Goal: Task Accomplishment & Management: Complete application form

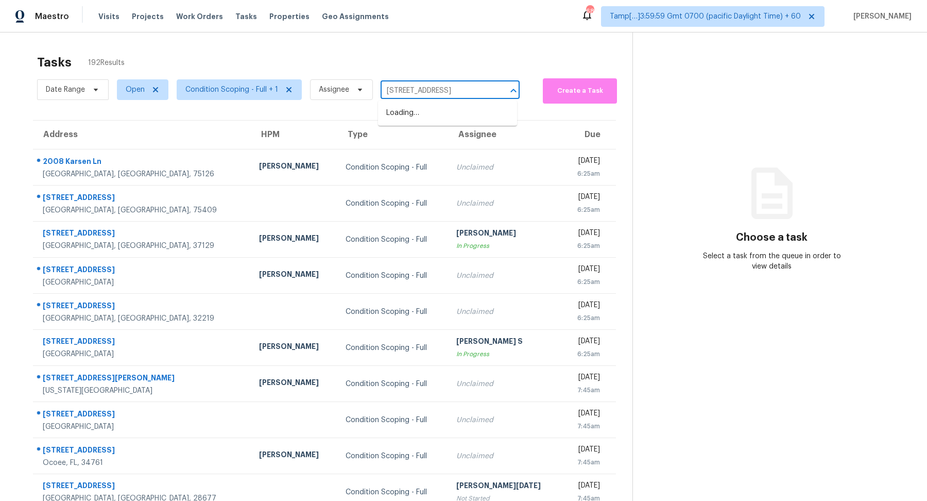
scroll to position [0, 39]
type input "[STREET_ADDRESS]"
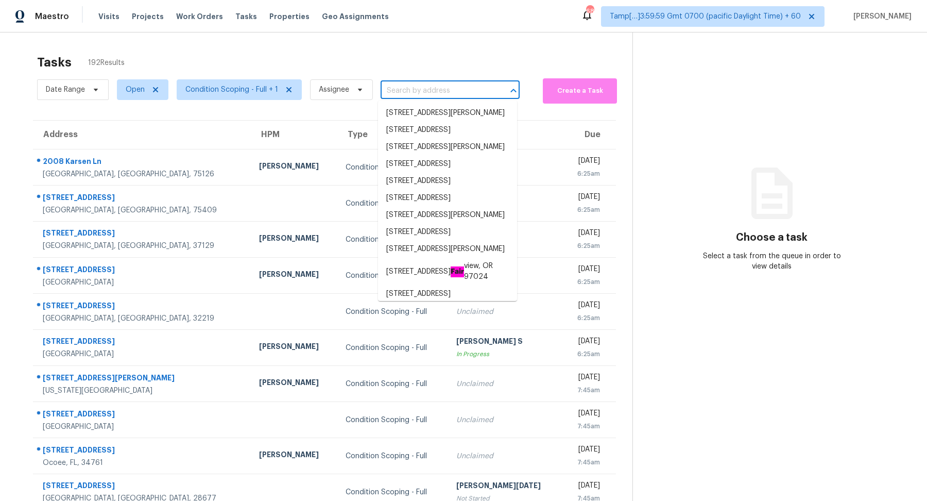
click at [406, 83] on input "text" at bounding box center [436, 91] width 110 height 16
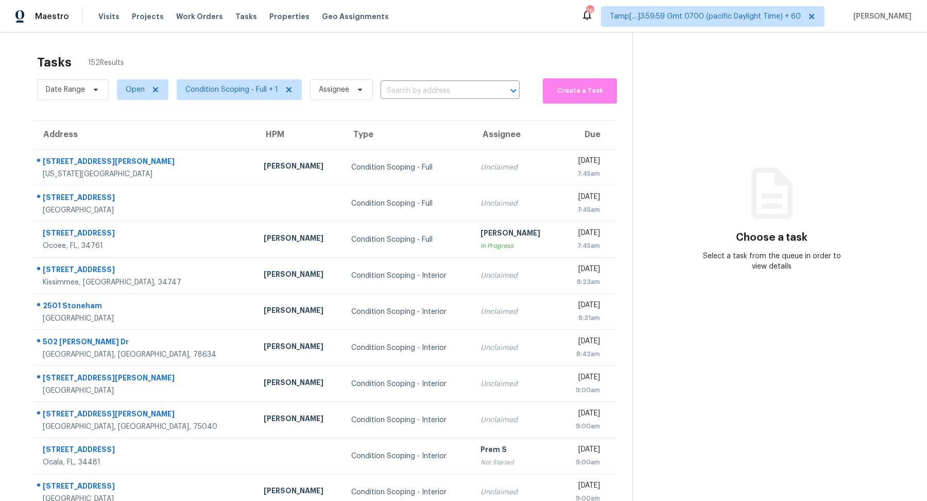
click at [451, 79] on div "Date Range Open Condition Scoping - Full + 1 Assignee ​" at bounding box center [278, 90] width 483 height 28
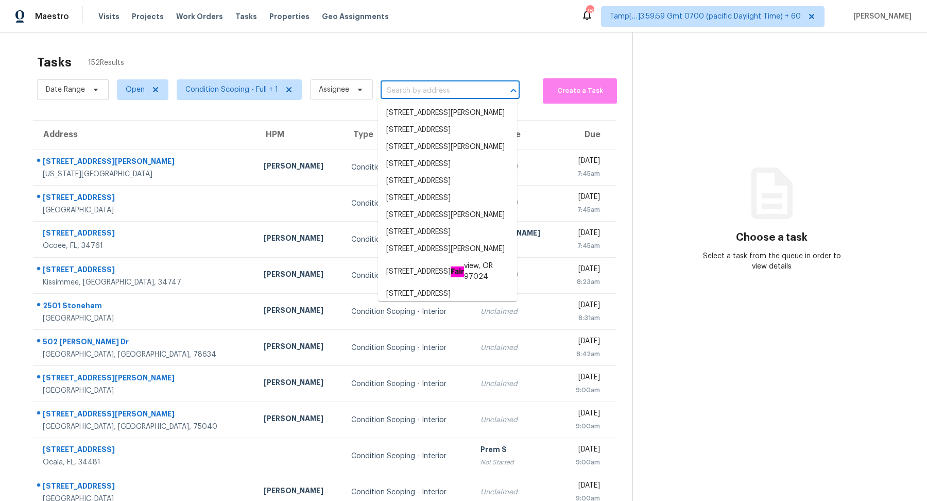
click at [451, 91] on input "text" at bounding box center [436, 91] width 110 height 16
paste input "[STREET_ADDRESS]"
type input "[STREET_ADDRESS]"
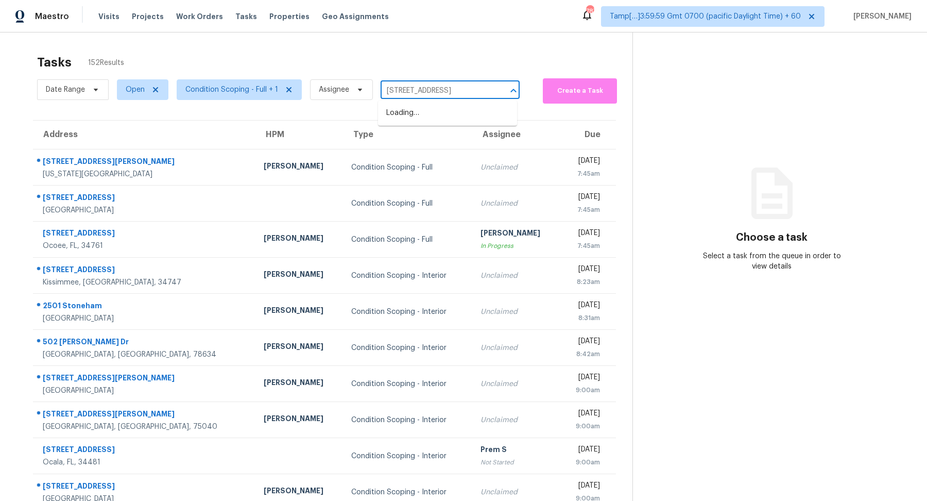
scroll to position [0, 39]
click at [439, 118] on li "[STREET_ADDRESS]" at bounding box center [447, 113] width 139 height 17
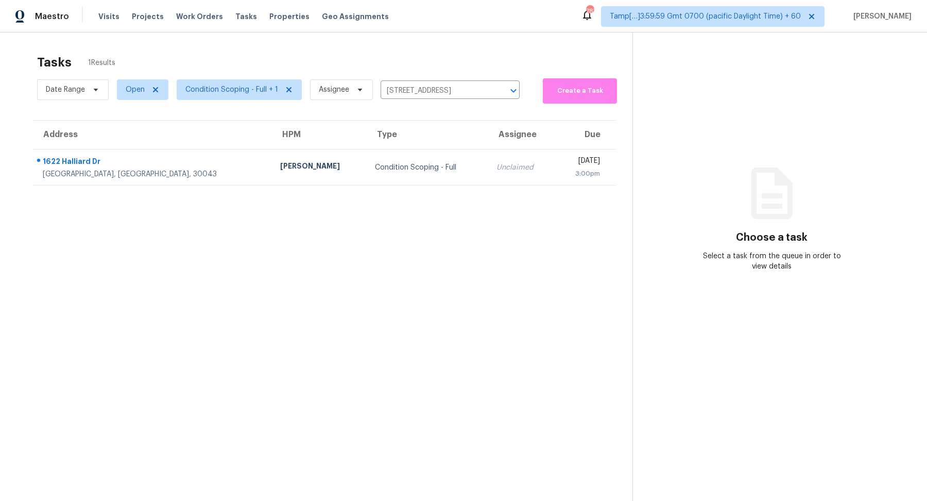
click at [394, 183] on td "Condition Scoping - Full" at bounding box center [428, 167] width 122 height 36
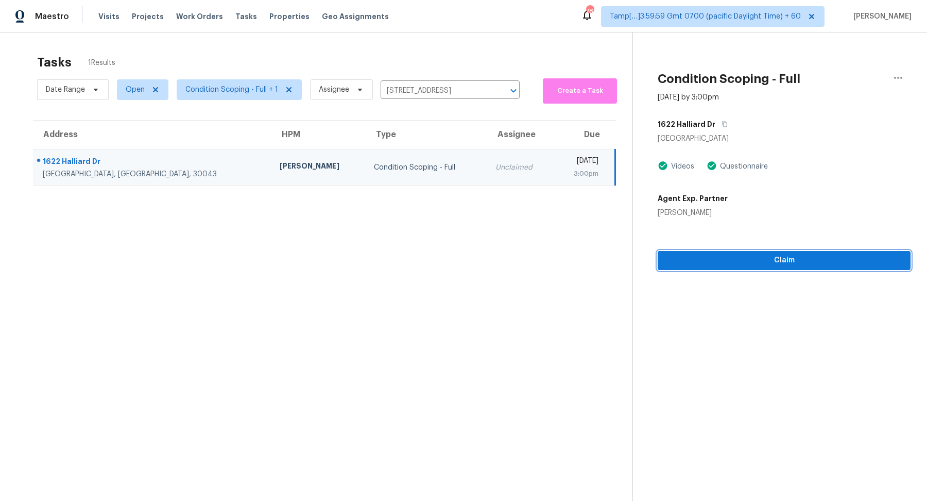
click at [692, 251] on button "Claim" at bounding box center [784, 260] width 253 height 19
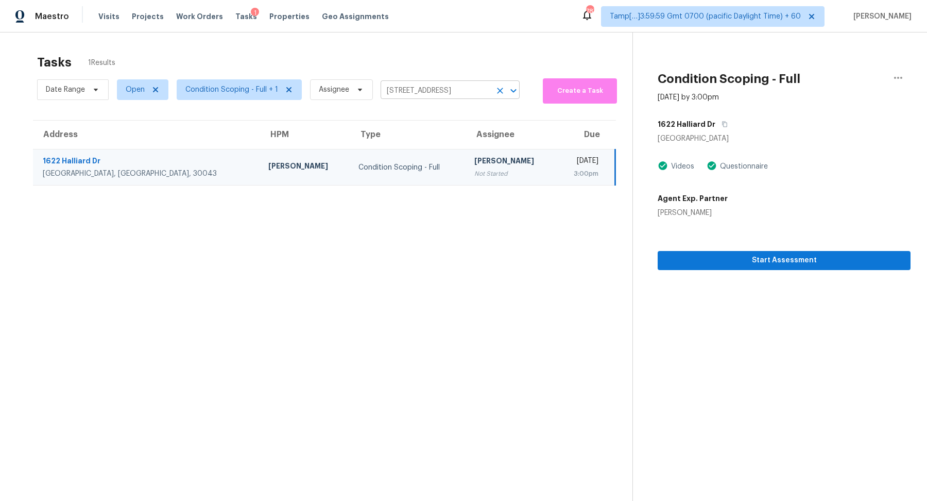
click at [405, 92] on input "[STREET_ADDRESS]" at bounding box center [436, 91] width 110 height 16
paste input "[STREET_ADDRESS]"
type input "[STREET_ADDRESS]"
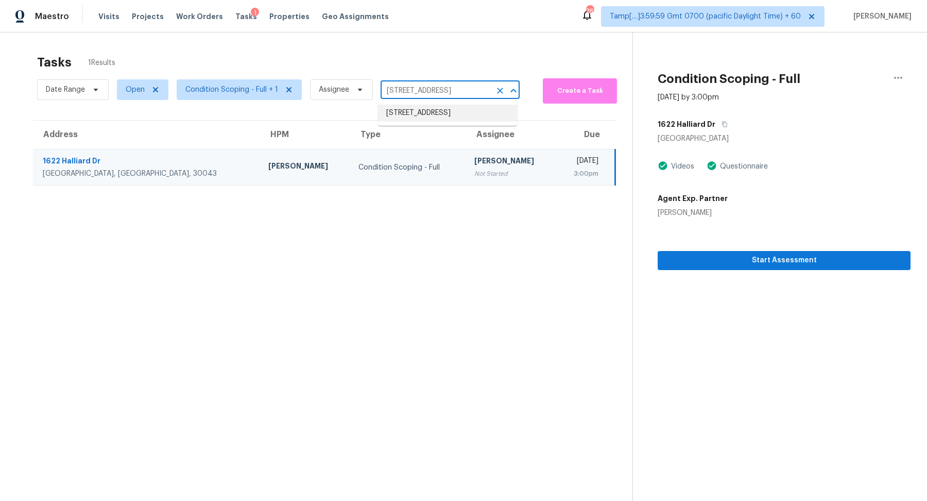
click at [434, 115] on li "[STREET_ADDRESS]" at bounding box center [447, 113] width 139 height 17
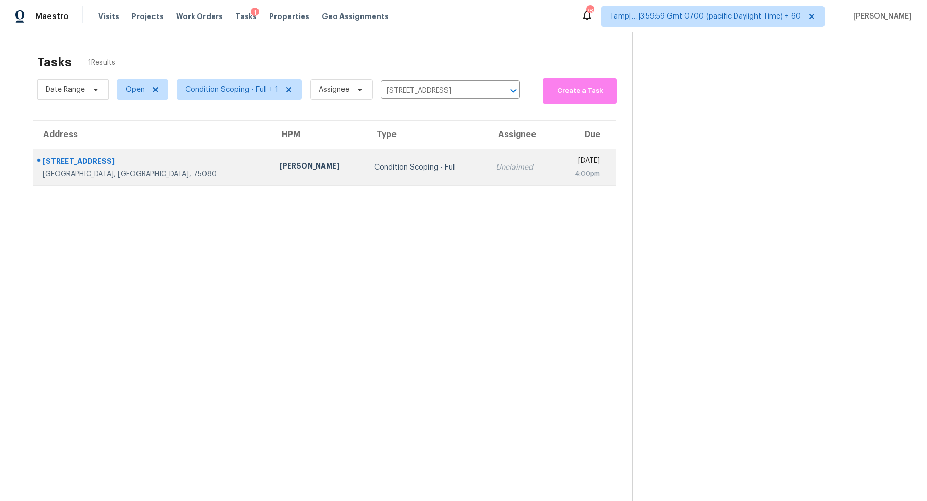
click at [401, 183] on td "Condition Scoping - Full" at bounding box center [427, 167] width 122 height 36
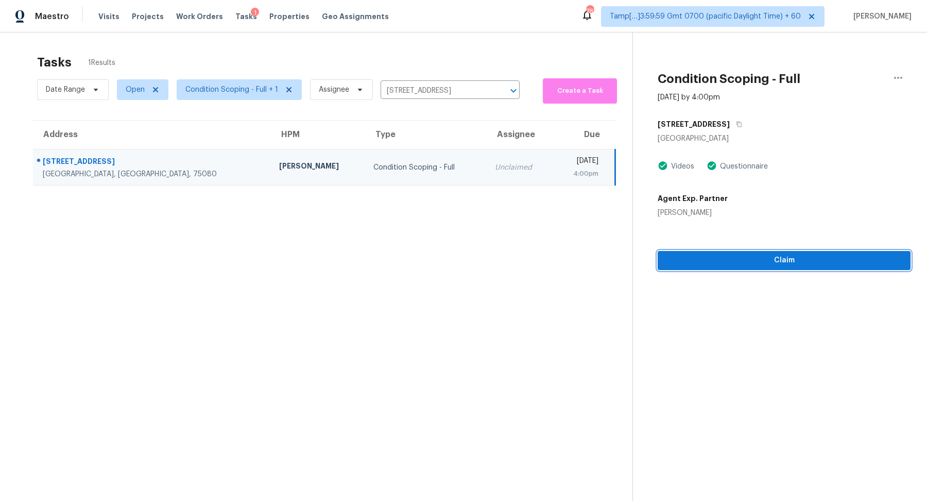
click at [676, 261] on span "Claim" at bounding box center [784, 260] width 236 height 13
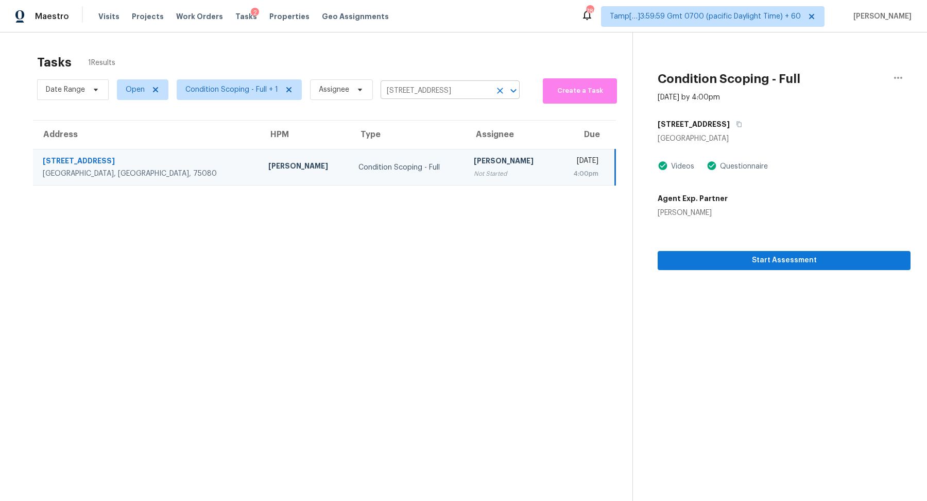
click at [422, 89] on input "[STREET_ADDRESS]" at bounding box center [436, 91] width 110 height 16
paste input "[STREET_ADDRESS]"
type input "[STREET_ADDRESS]"
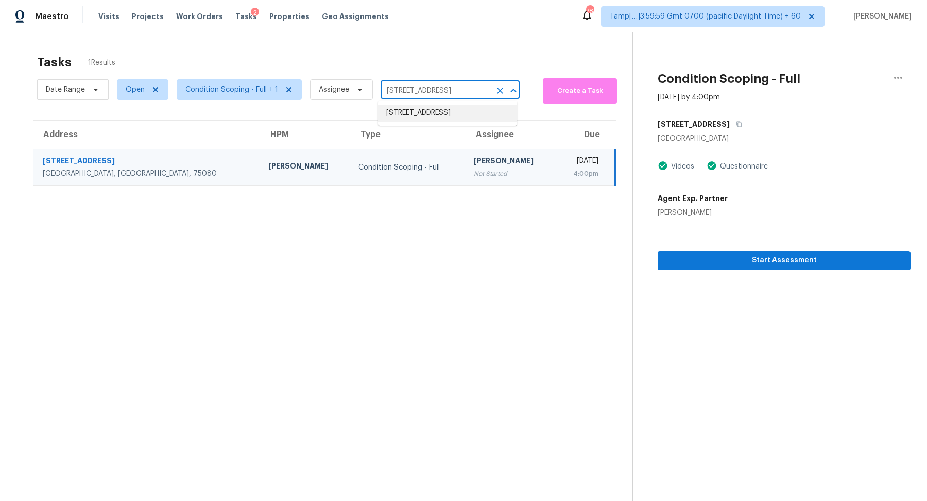
click at [454, 122] on li "[STREET_ADDRESS]" at bounding box center [447, 113] width 139 height 17
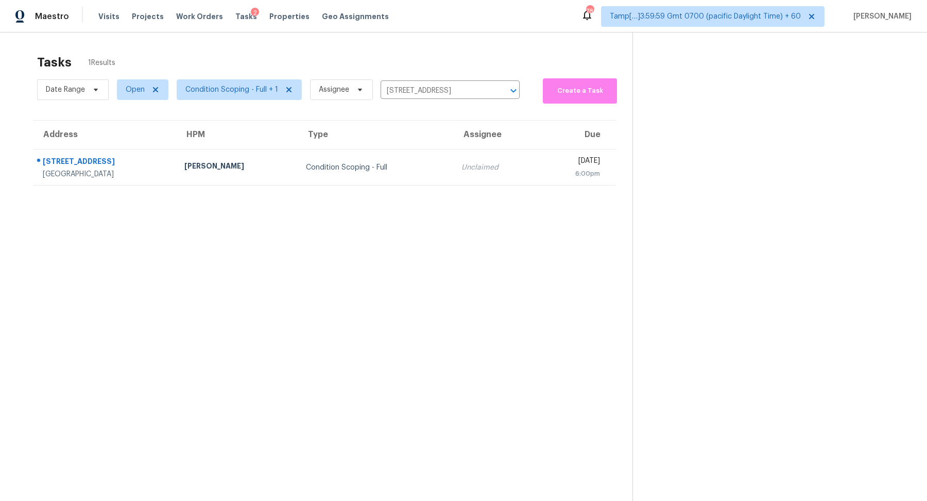
click at [399, 180] on td "Condition Scoping - Full" at bounding box center [376, 167] width 156 height 36
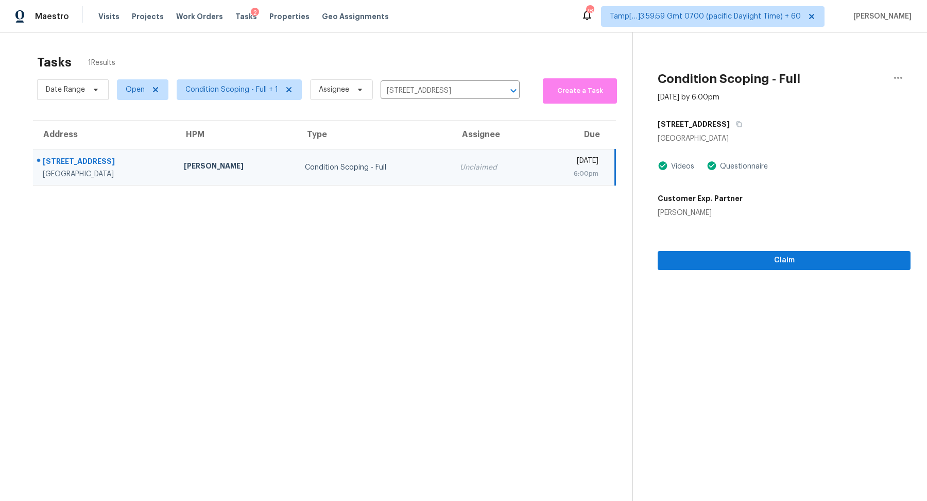
click at [688, 248] on div "Claim" at bounding box center [784, 244] width 253 height 52
click at [687, 254] on span "Claim" at bounding box center [784, 260] width 236 height 13
click at [455, 94] on input "[STREET_ADDRESS]" at bounding box center [436, 91] width 110 height 16
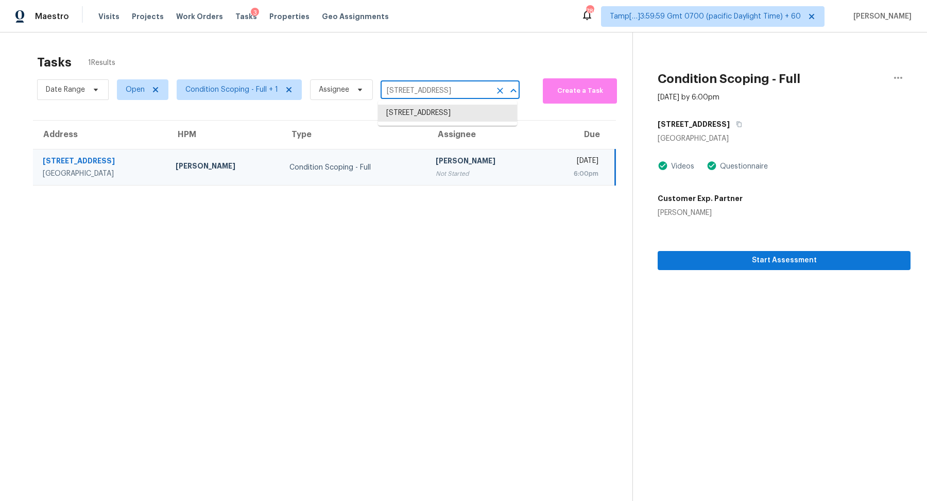
paste input "[STREET_ADDRESS]"
type input "[STREET_ADDRESS]"
click at [450, 113] on li "[STREET_ADDRESS]" at bounding box center [447, 113] width 139 height 17
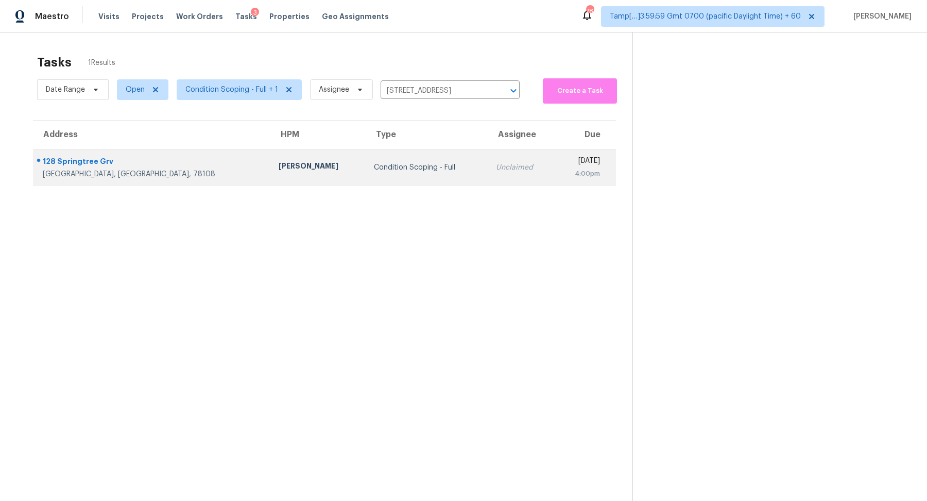
click at [393, 169] on div "Condition Scoping - Full" at bounding box center [427, 167] width 106 height 10
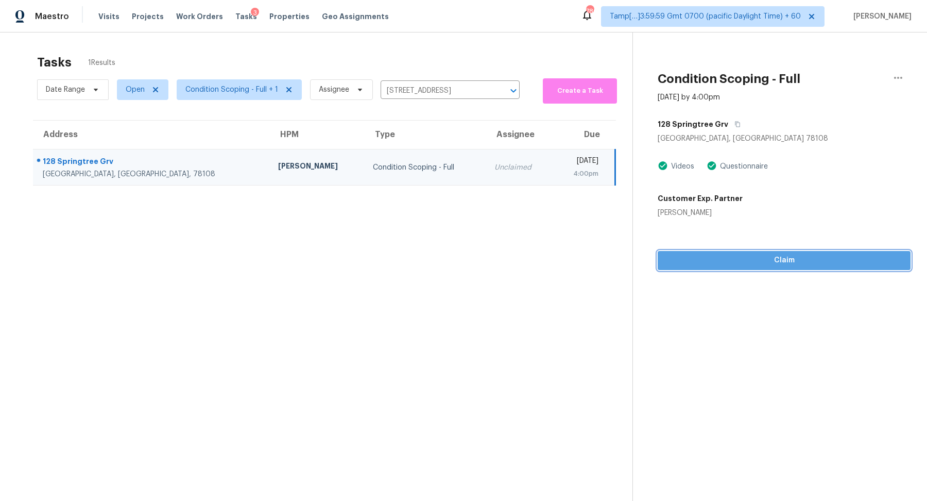
click at [694, 253] on button "Claim" at bounding box center [784, 260] width 253 height 19
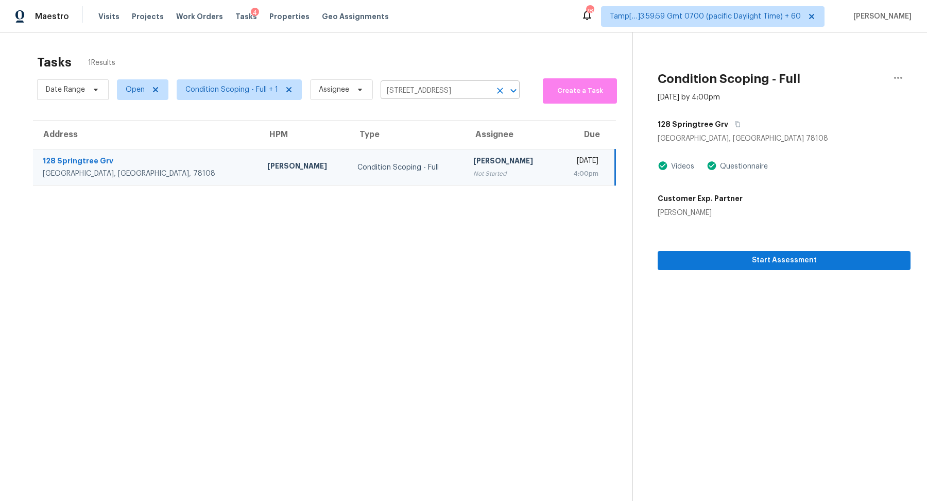
click at [443, 94] on input "[STREET_ADDRESS]" at bounding box center [436, 91] width 110 height 16
paste input "[STREET_ADDRESS]"
type input "[STREET_ADDRESS]"
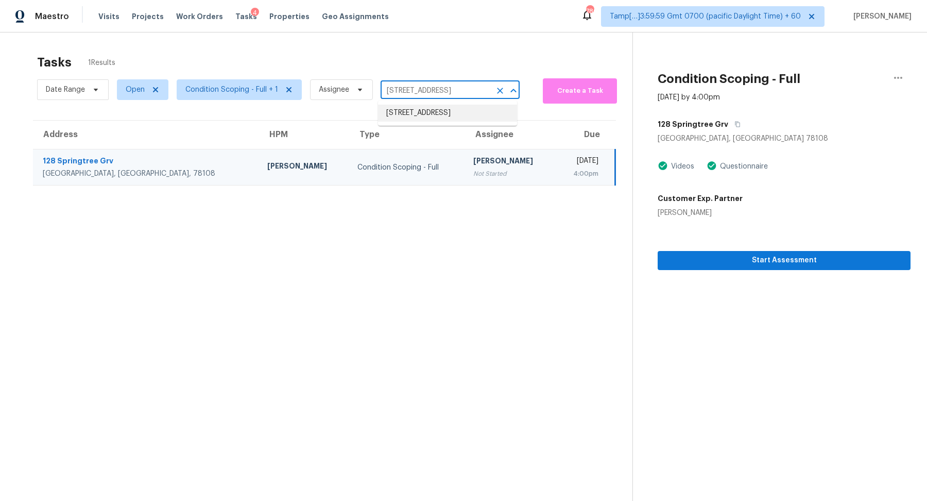
click at [426, 115] on li "[STREET_ADDRESS]" at bounding box center [447, 113] width 139 height 17
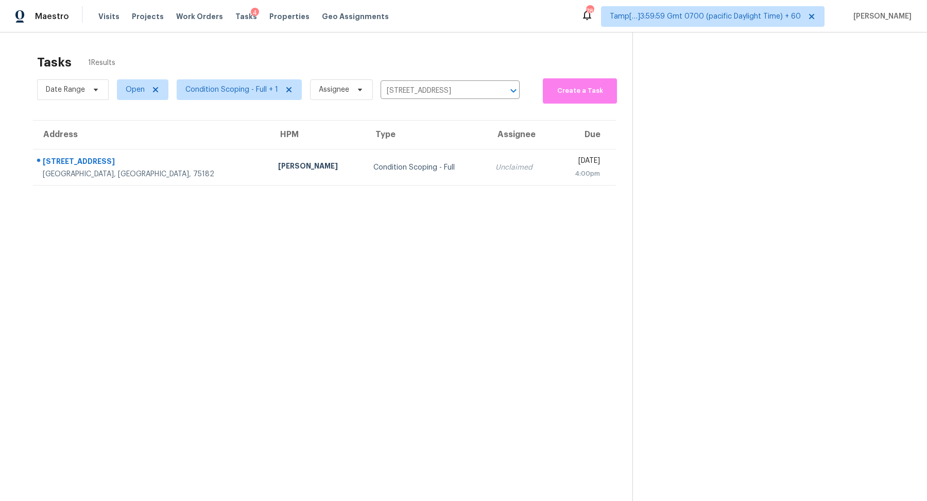
click at [382, 153] on td "Condition Scoping - Full" at bounding box center [426, 167] width 122 height 36
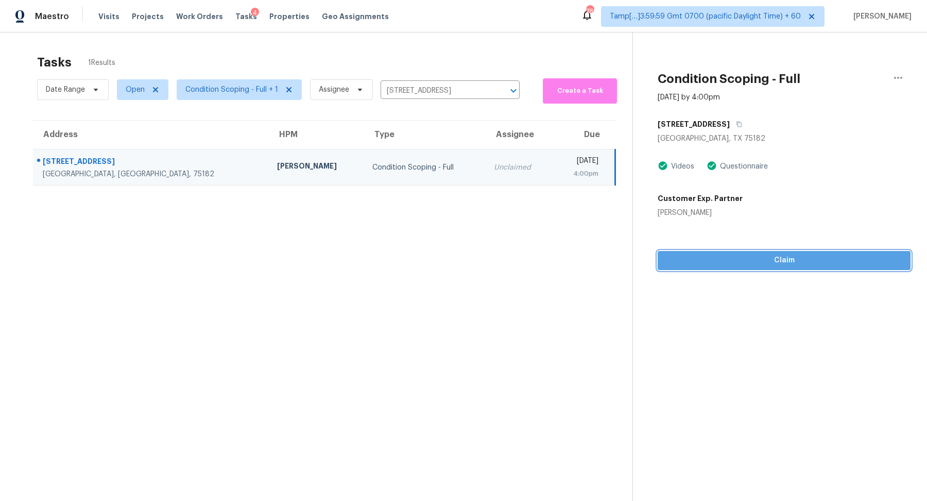
click at [701, 262] on span "Claim" at bounding box center [784, 260] width 236 height 13
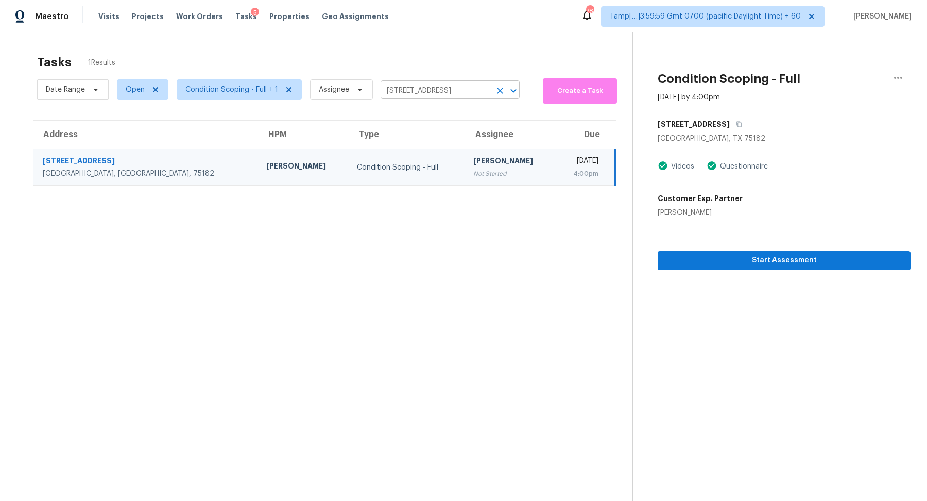
click at [418, 89] on input "[STREET_ADDRESS]" at bounding box center [436, 91] width 110 height 16
paste input "[STREET_ADDRESS][PERSON_NAME]"
type input "[STREET_ADDRESS][PERSON_NAME]"
click at [432, 121] on li "[STREET_ADDRESS][PERSON_NAME]" at bounding box center [447, 113] width 139 height 17
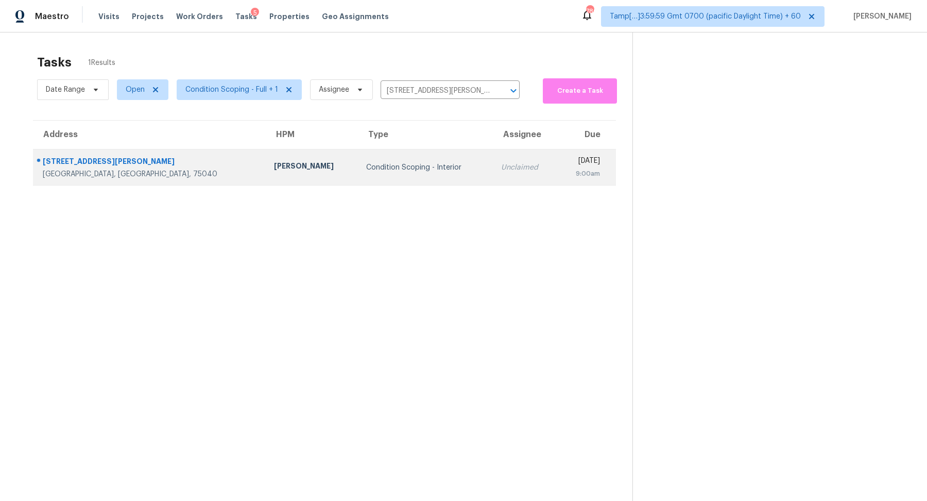
click at [362, 156] on td "Condition Scoping - Interior" at bounding box center [425, 167] width 135 height 36
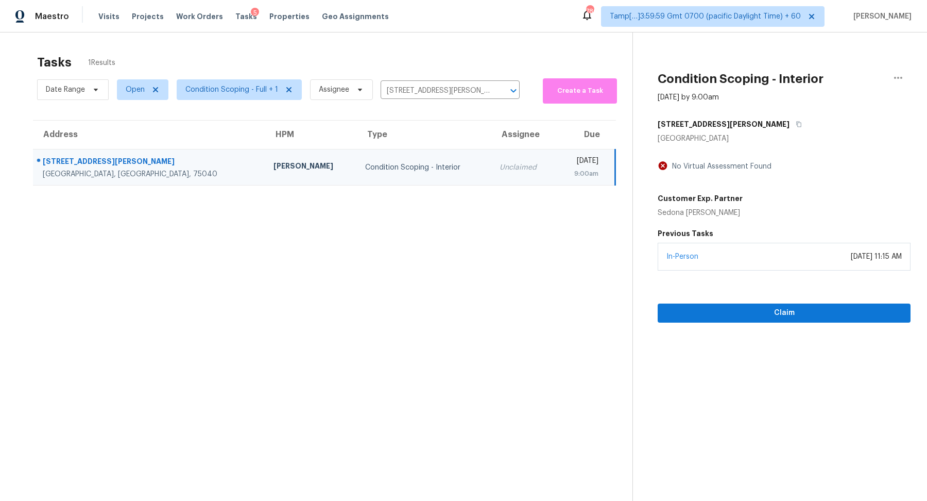
click at [730, 300] on div "Claim" at bounding box center [784, 296] width 253 height 52
click at [730, 302] on div "Claim" at bounding box center [784, 296] width 253 height 52
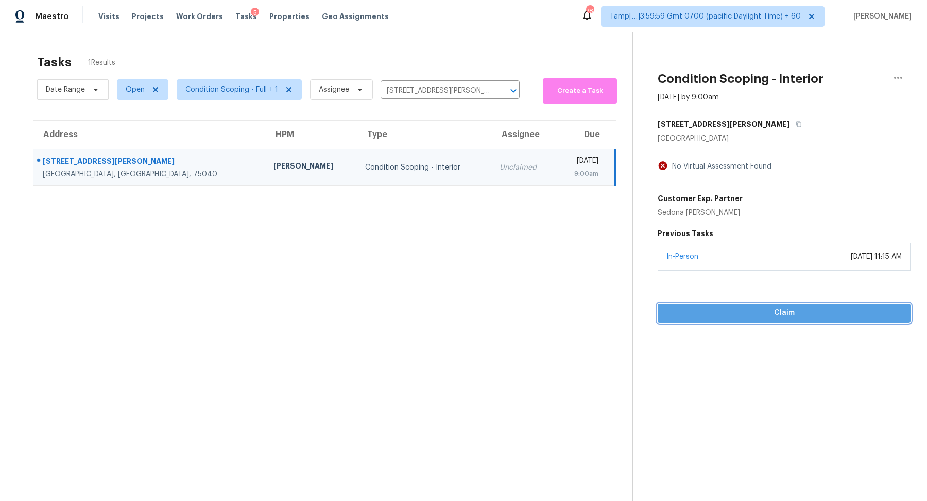
click at [730, 304] on button "Claim" at bounding box center [784, 312] width 253 height 19
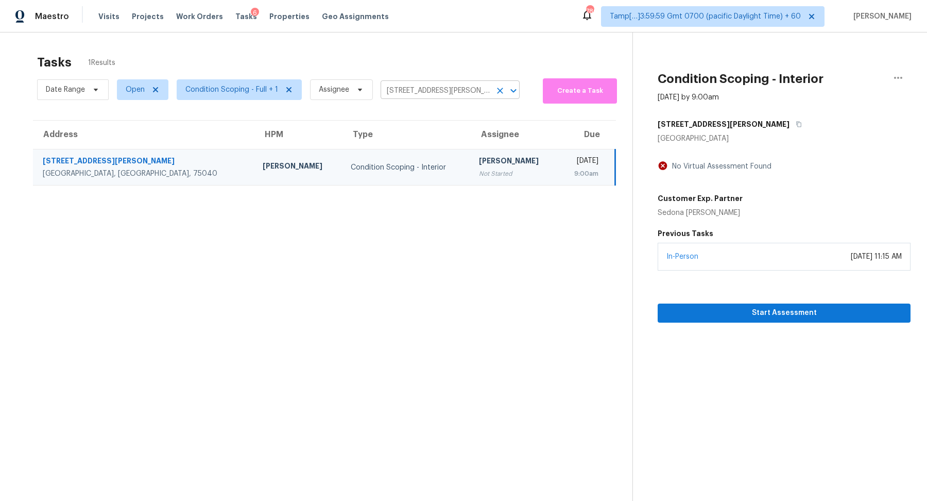
click at [389, 85] on input "[STREET_ADDRESS][PERSON_NAME]" at bounding box center [436, 91] width 110 height 16
paste input "[STREET_ADDRESS][PERSON_NAME]"
type input "[STREET_ADDRESS][PERSON_NAME]"
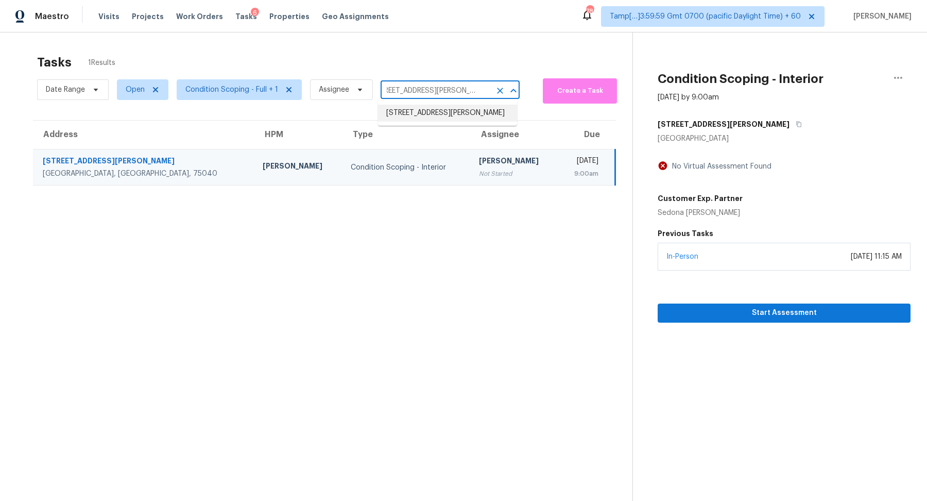
click at [418, 111] on li "[STREET_ADDRESS][PERSON_NAME]" at bounding box center [447, 113] width 139 height 17
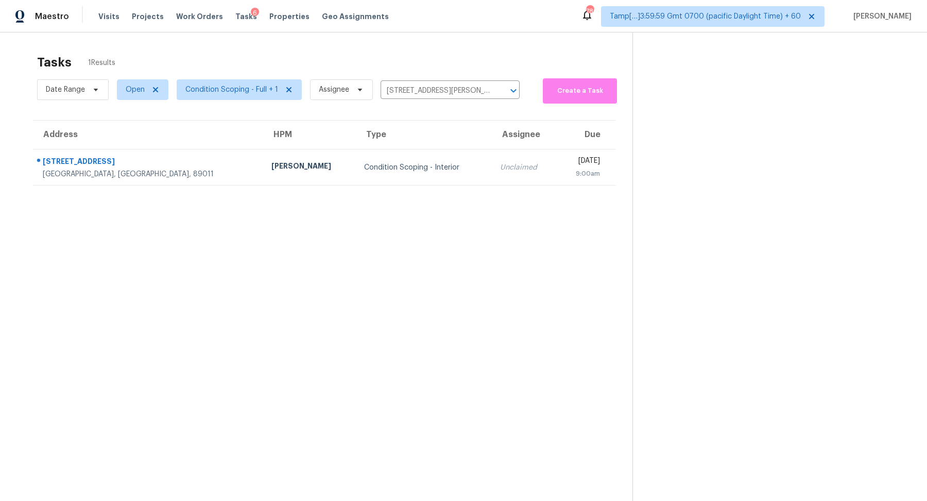
click at [369, 160] on td "Condition Scoping - Interior" at bounding box center [424, 167] width 136 height 36
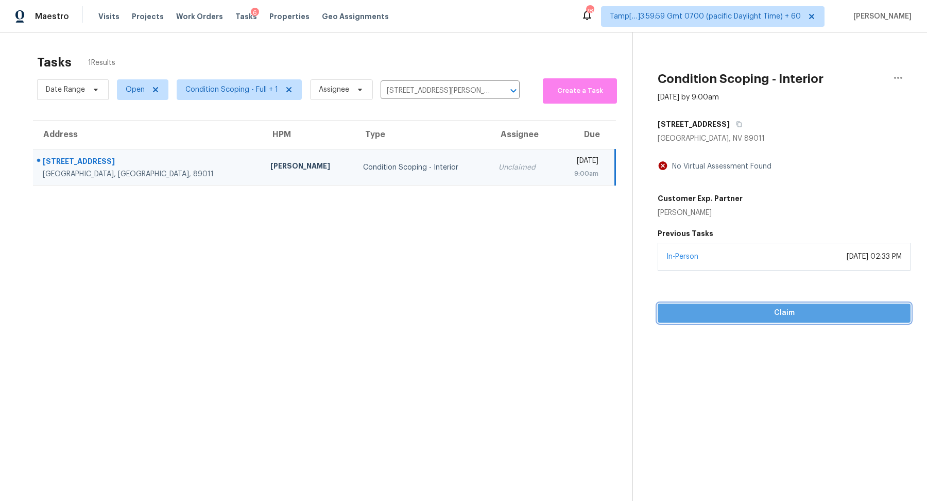
click at [744, 315] on span "Claim" at bounding box center [784, 312] width 236 height 13
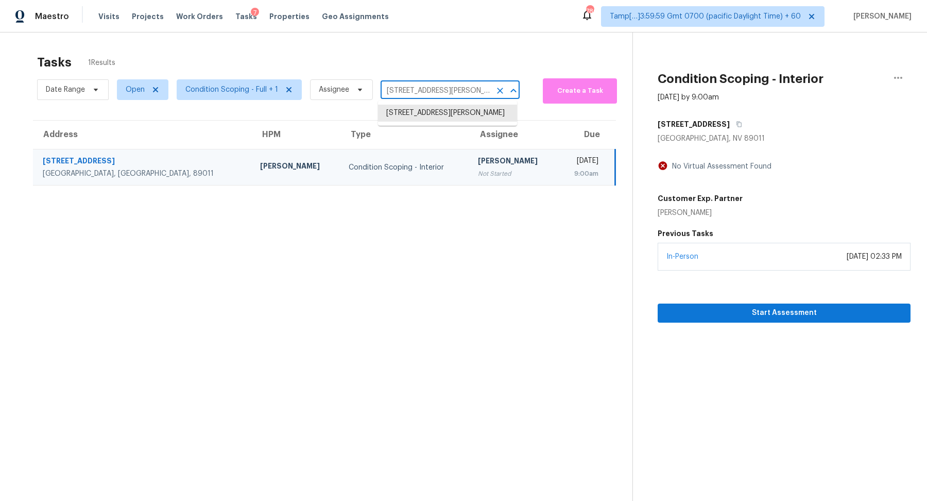
click at [400, 90] on input "[STREET_ADDRESS][PERSON_NAME]" at bounding box center [436, 91] width 110 height 16
paste input "[STREET_ADDRESS][PERSON_NAME]"
type input "[STREET_ADDRESS][PERSON_NAME]"
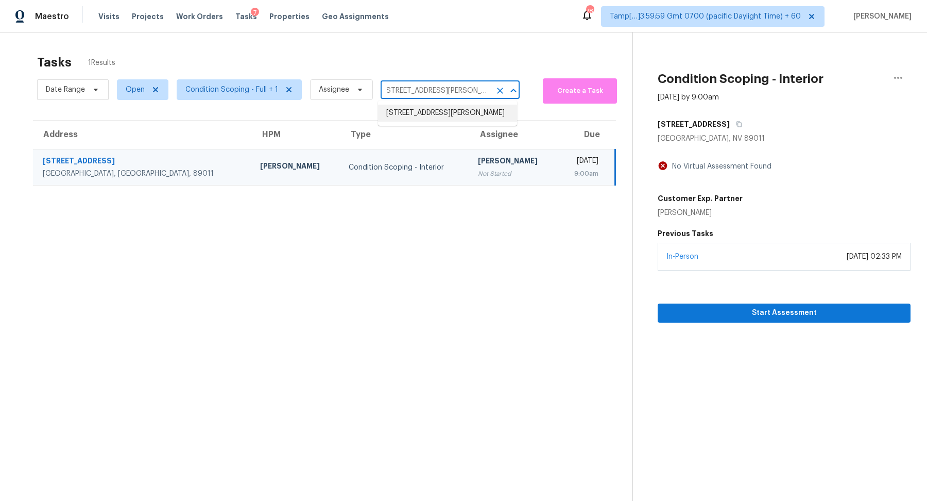
click at [423, 106] on li "[STREET_ADDRESS][PERSON_NAME]" at bounding box center [447, 113] width 139 height 17
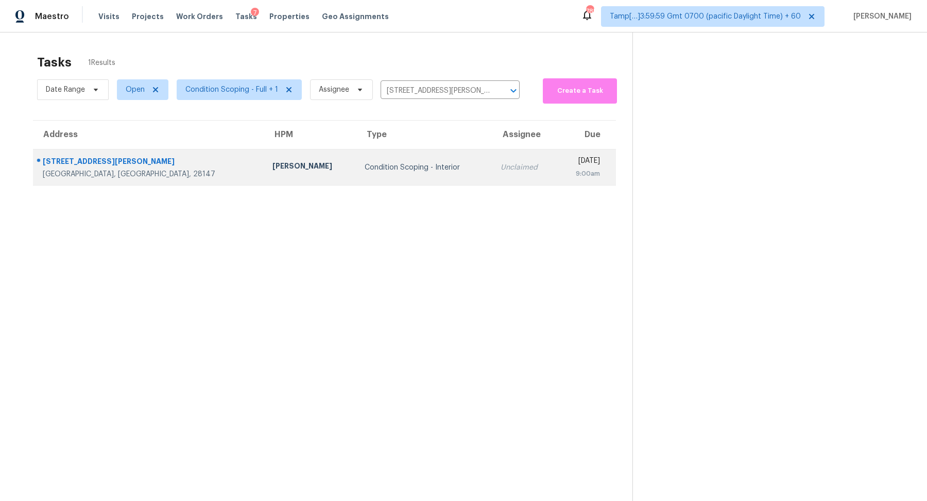
click at [565, 159] on div "[DATE]" at bounding box center [582, 162] width 35 height 13
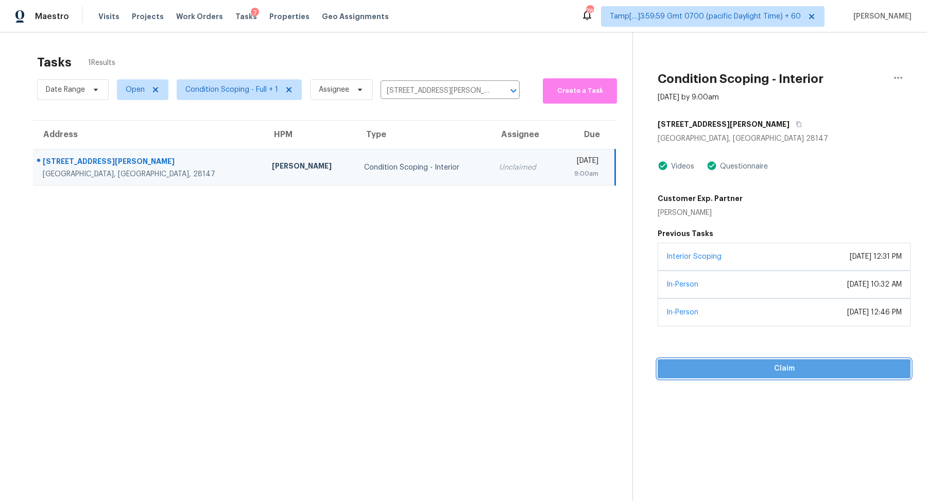
click at [778, 362] on span "Claim" at bounding box center [784, 368] width 236 height 13
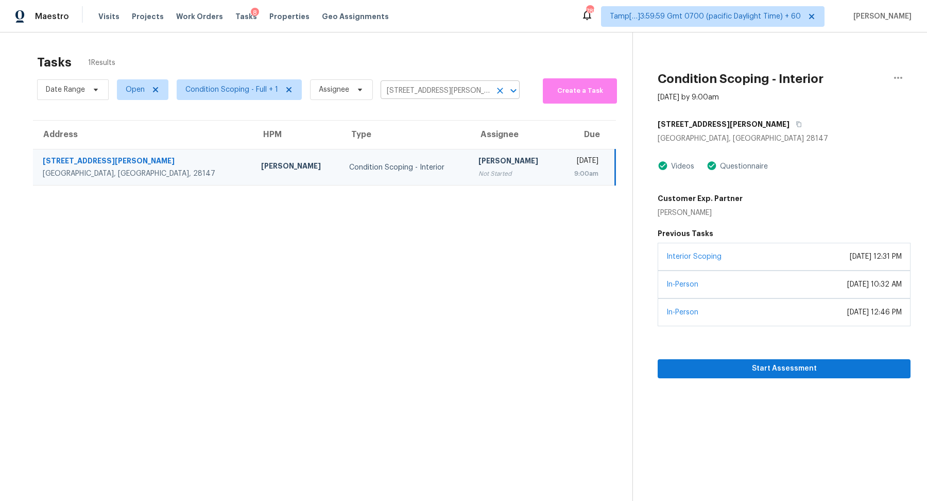
click at [442, 93] on input "[STREET_ADDRESS][PERSON_NAME]" at bounding box center [436, 91] width 110 height 16
paste input "[STREET_ADDRESS]"
type input "[STREET_ADDRESS]"
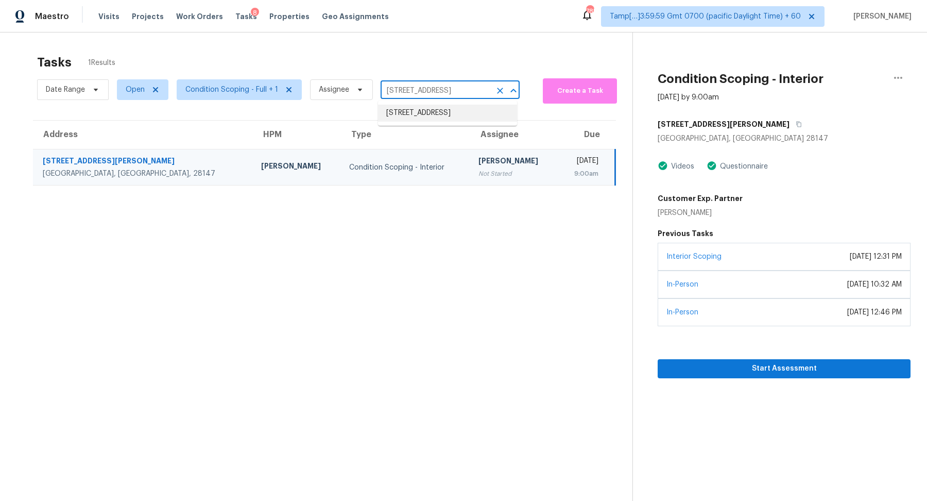
click at [432, 110] on li "[STREET_ADDRESS]" at bounding box center [447, 113] width 139 height 17
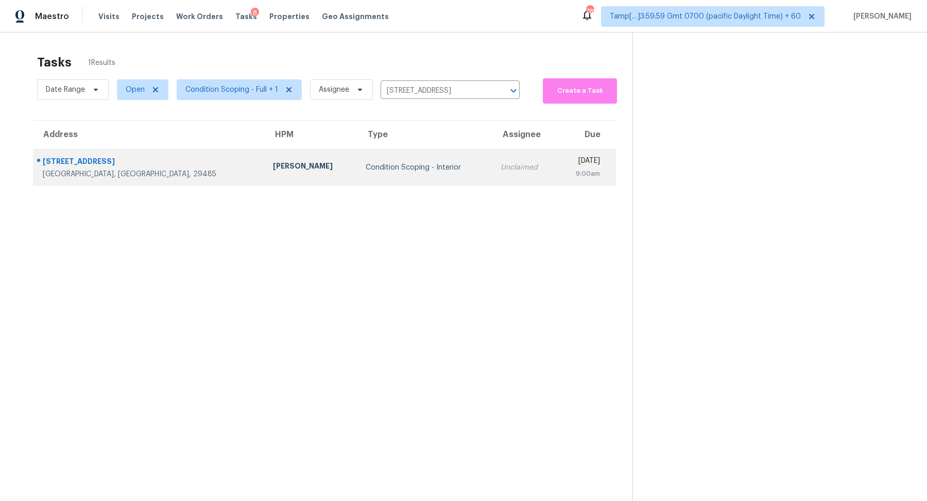
click at [400, 157] on td "Condition Scoping - Interior" at bounding box center [424, 167] width 135 height 36
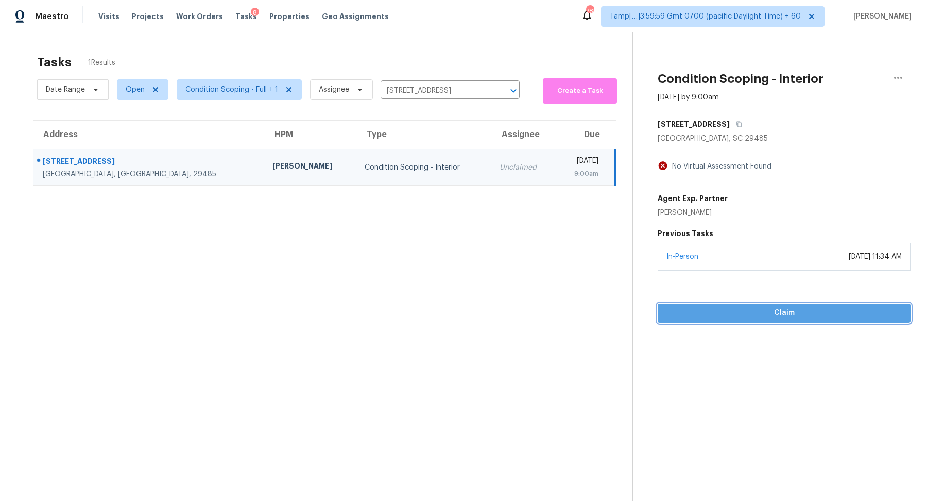
click at [710, 305] on button "Claim" at bounding box center [784, 312] width 253 height 19
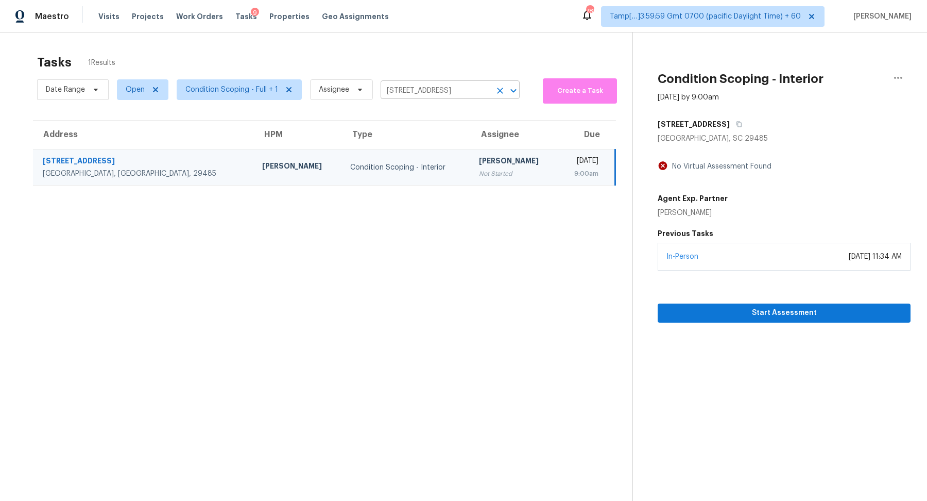
click at [438, 91] on input "[STREET_ADDRESS]" at bounding box center [436, 91] width 110 height 16
paste input "[STREET_ADDRESS][PERSON_NAME]"
type input "[STREET_ADDRESS][PERSON_NAME]"
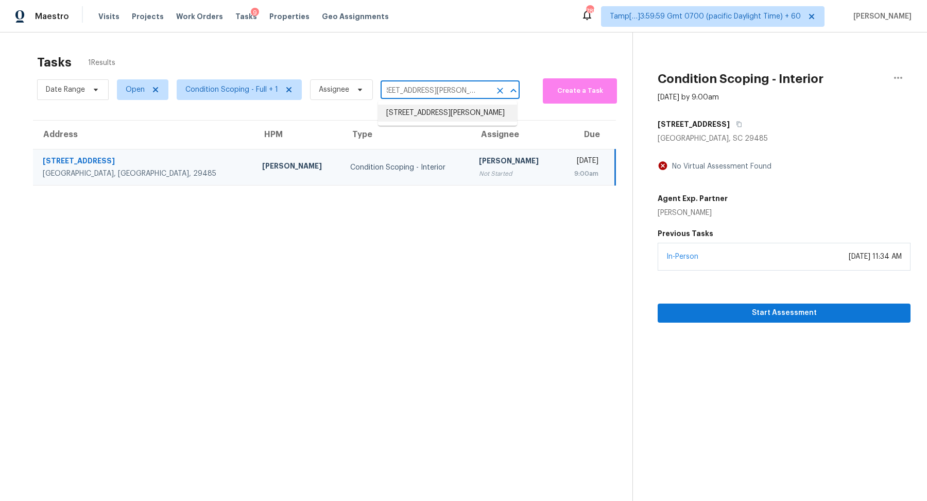
click at [441, 112] on li "[STREET_ADDRESS][PERSON_NAME]" at bounding box center [447, 113] width 139 height 17
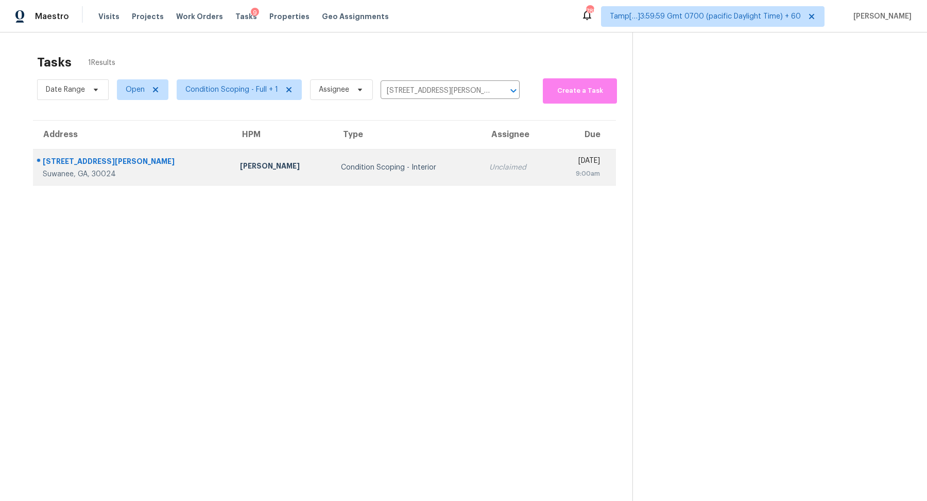
click at [414, 154] on td "Condition Scoping - Interior" at bounding box center [407, 167] width 148 height 36
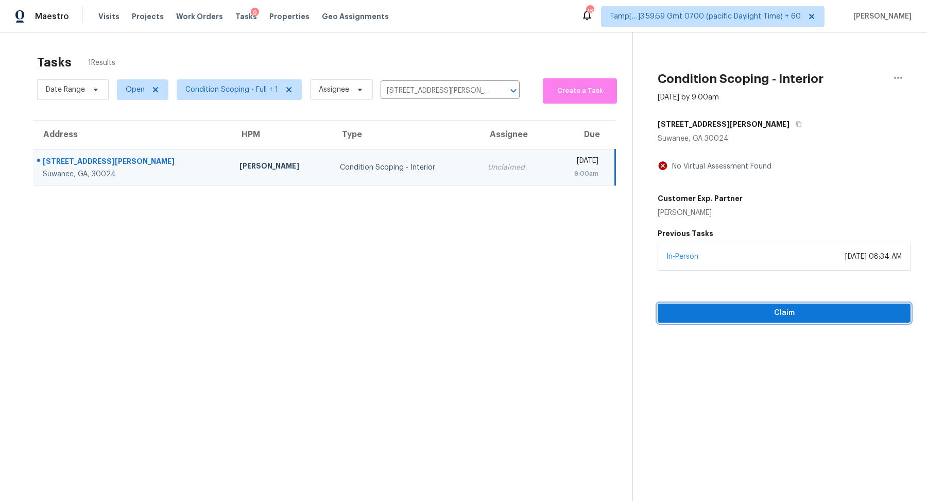
click at [747, 305] on button "Claim" at bounding box center [784, 312] width 253 height 19
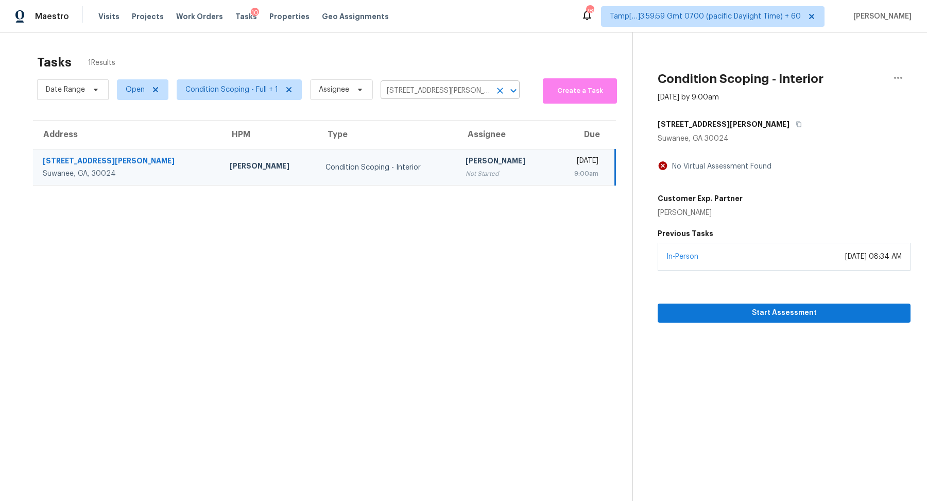
click at [444, 90] on input "[STREET_ADDRESS][PERSON_NAME]" at bounding box center [436, 91] width 110 height 16
paste input "[STREET_ADDRESS]"
type input "[STREET_ADDRESS]"
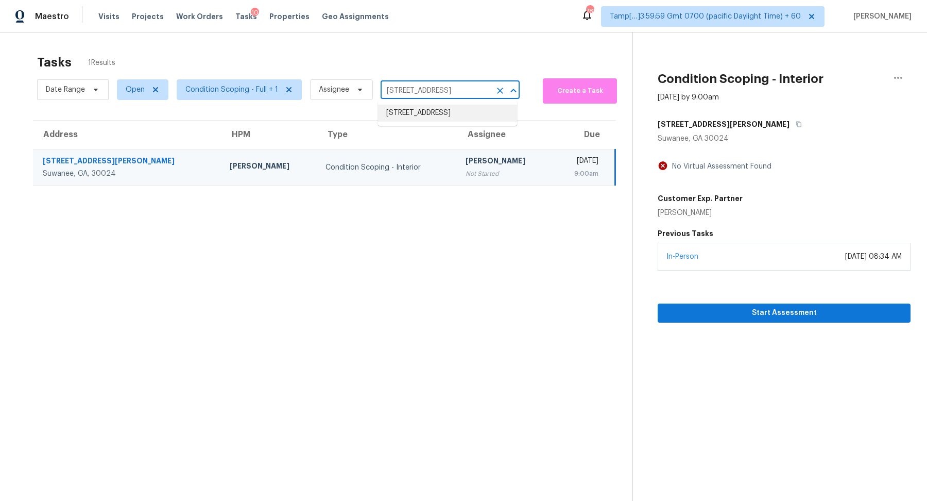
click at [426, 120] on li "[STREET_ADDRESS]" at bounding box center [447, 113] width 139 height 17
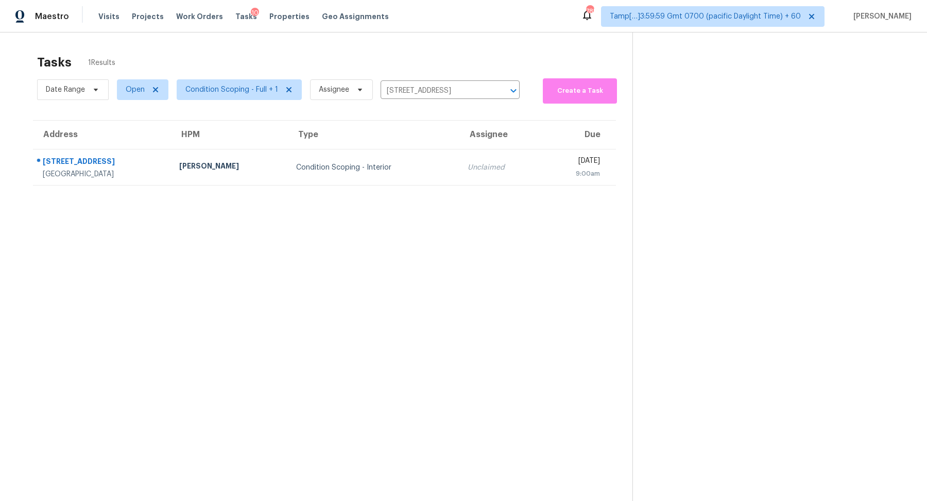
click at [386, 163] on div "Condition Scoping - Interior" at bounding box center [373, 167] width 155 height 10
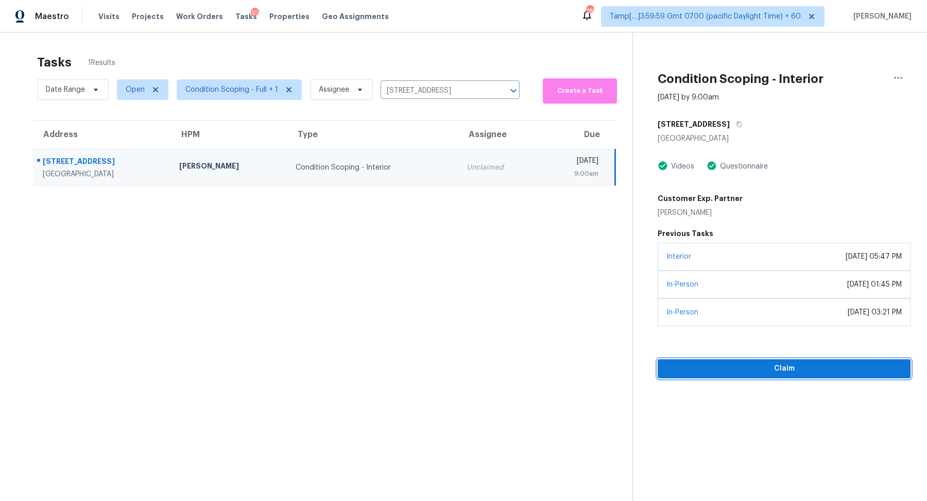
click at [709, 365] on span "Claim" at bounding box center [784, 368] width 236 height 13
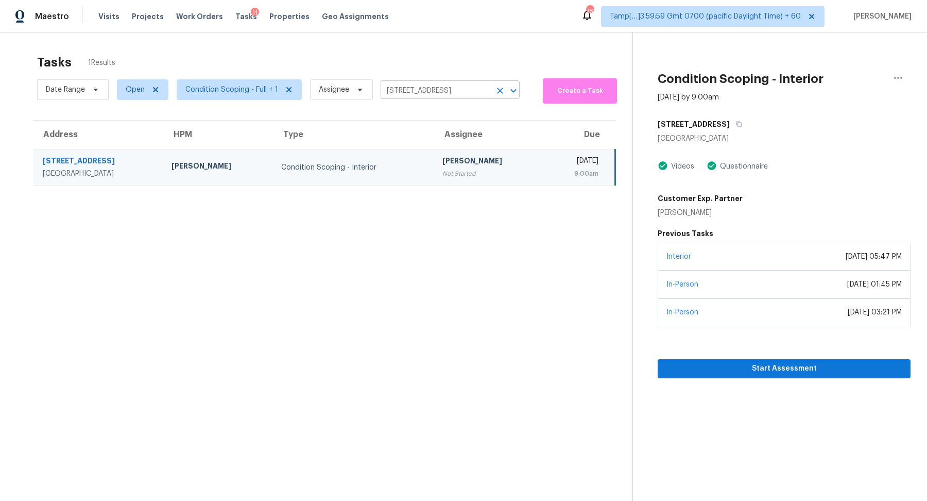
click at [428, 96] on input "[STREET_ADDRESS]" at bounding box center [436, 91] width 110 height 16
paste input "[STREET_ADDRESS]"
type input "[STREET_ADDRESS]"
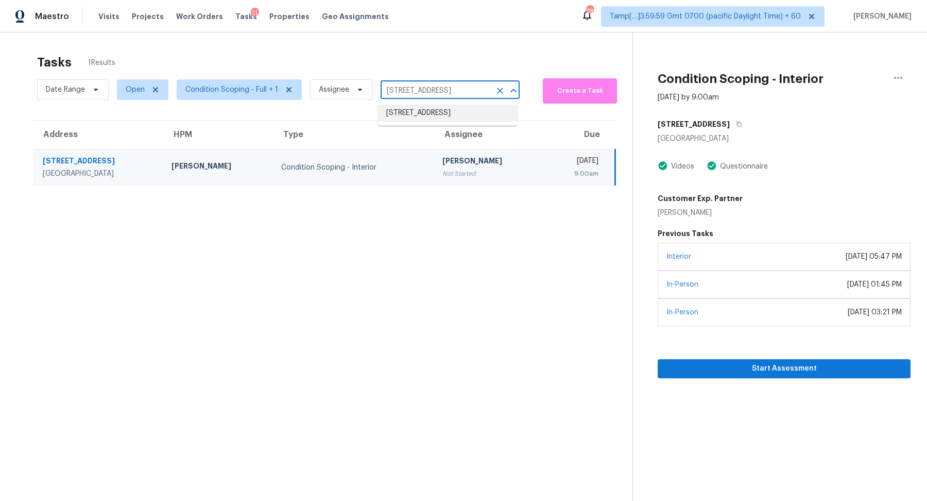
click at [421, 109] on li "[STREET_ADDRESS]" at bounding box center [447, 113] width 139 height 17
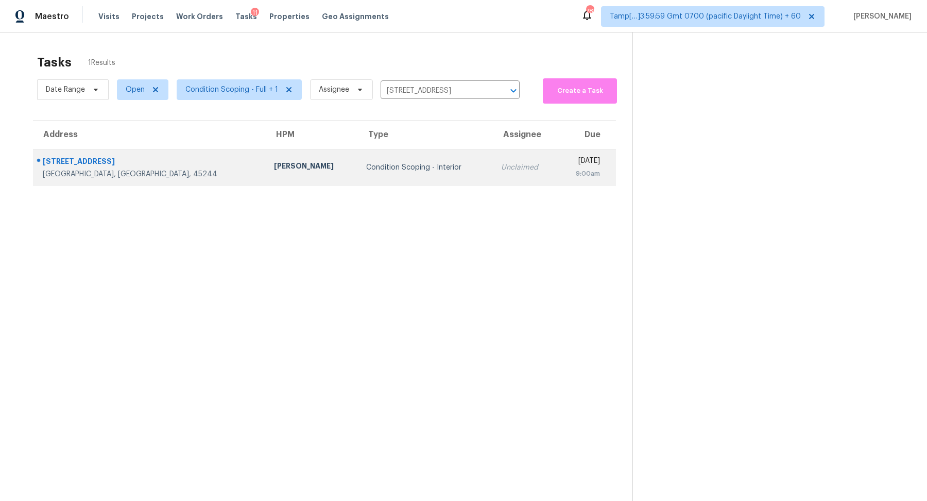
click at [401, 156] on td "Condition Scoping - Interior" at bounding box center [425, 167] width 135 height 36
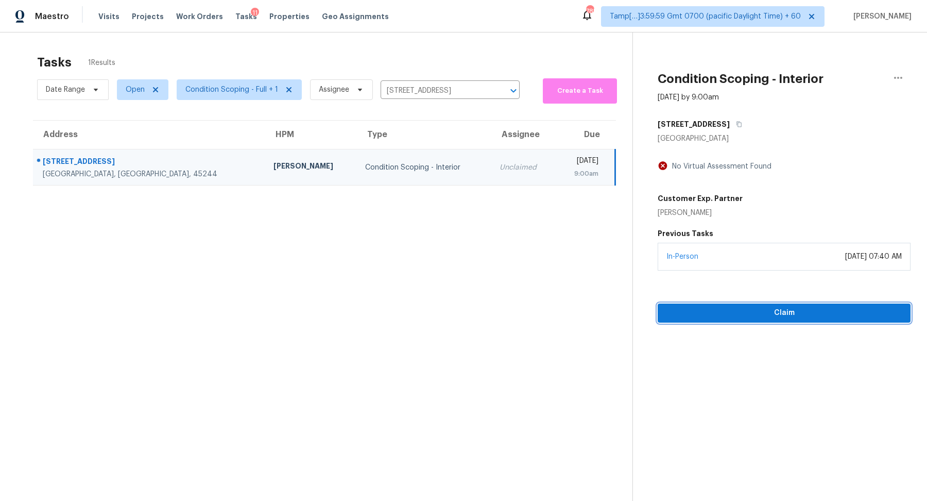
click at [723, 305] on button "Claim" at bounding box center [784, 312] width 253 height 19
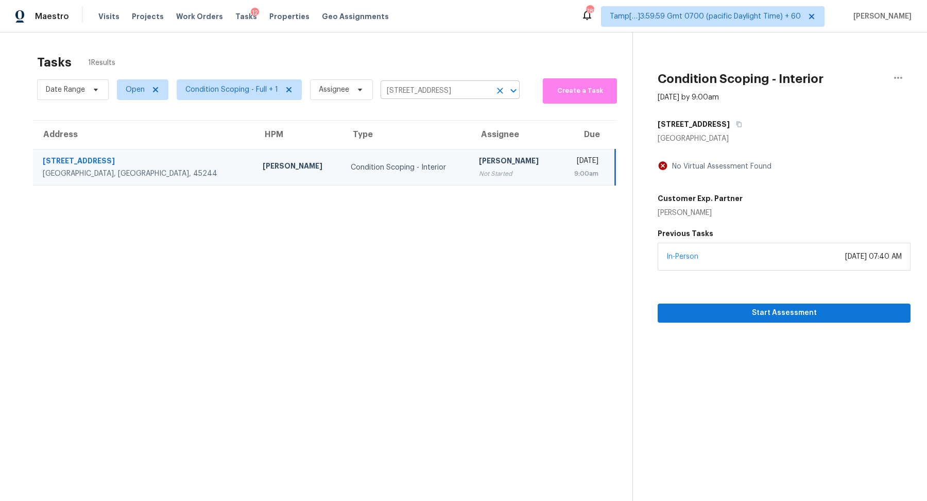
click at [423, 90] on input "[STREET_ADDRESS]" at bounding box center [436, 91] width 110 height 16
paste input "[STREET_ADDRESS][PERSON_NAME][PERSON_NAME]"
type input "[STREET_ADDRESS][PERSON_NAME][PERSON_NAME]"
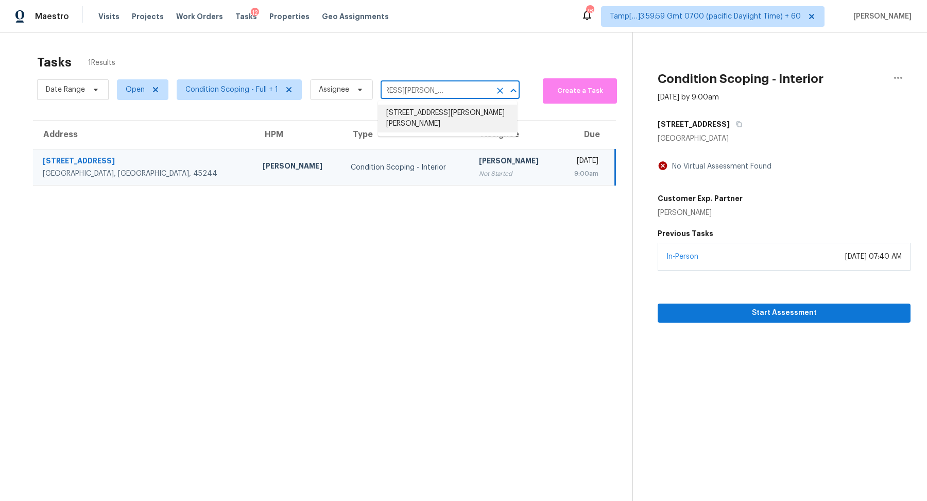
click at [479, 124] on li "[STREET_ADDRESS][PERSON_NAME][PERSON_NAME]" at bounding box center [447, 119] width 139 height 28
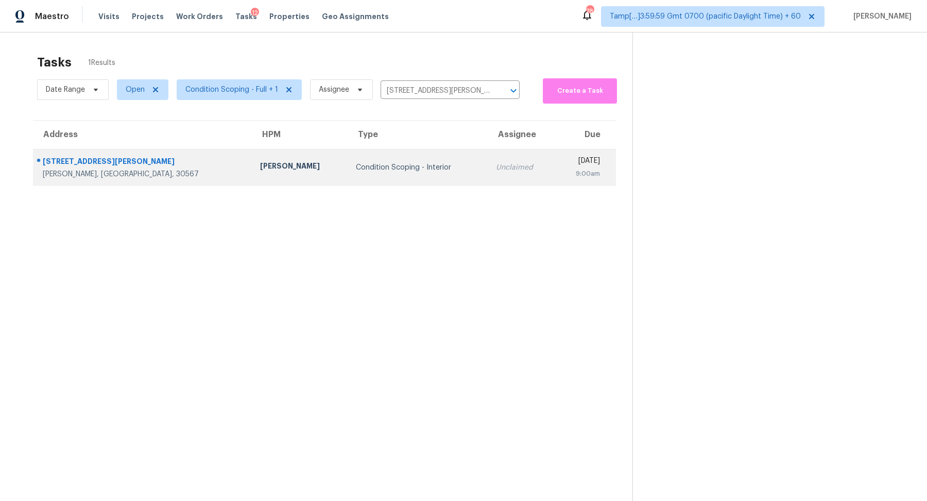
click at [563, 166] on div "[DATE]" at bounding box center [581, 162] width 37 height 13
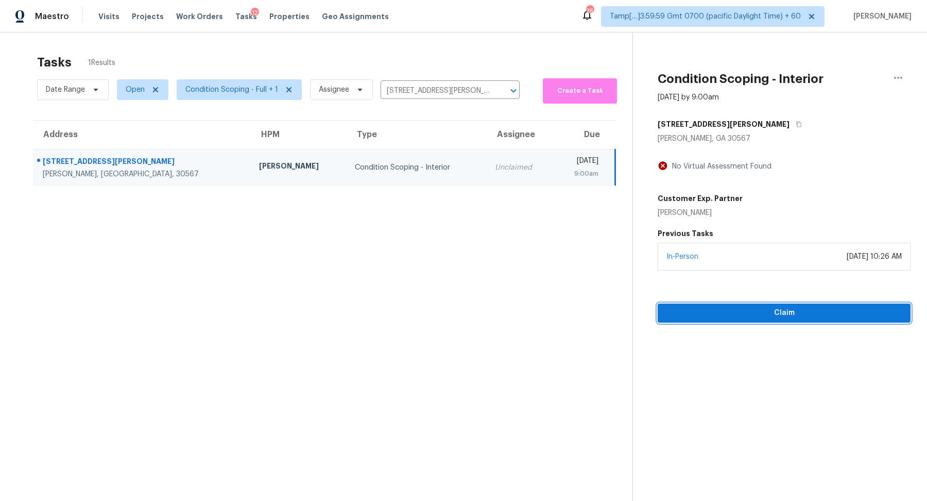
click at [716, 308] on span "Claim" at bounding box center [784, 312] width 236 height 13
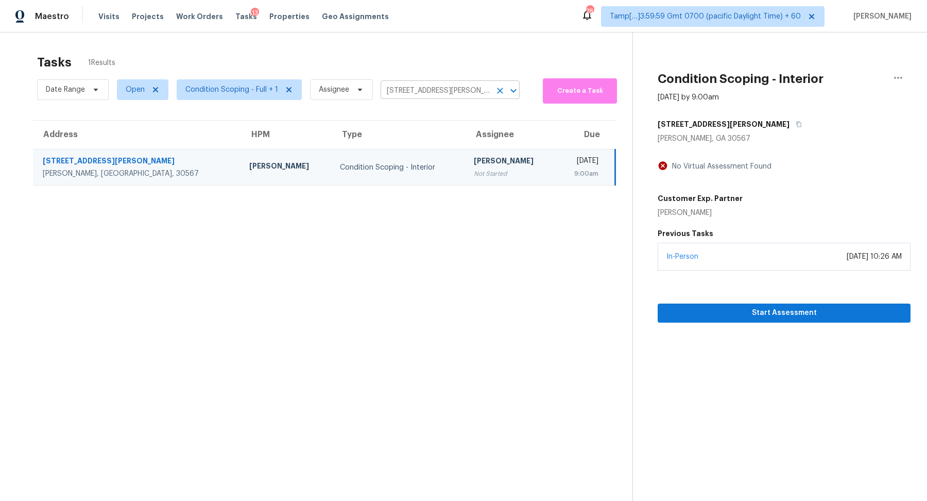
click at [439, 85] on input "[STREET_ADDRESS][PERSON_NAME][PERSON_NAME]" at bounding box center [436, 91] width 110 height 16
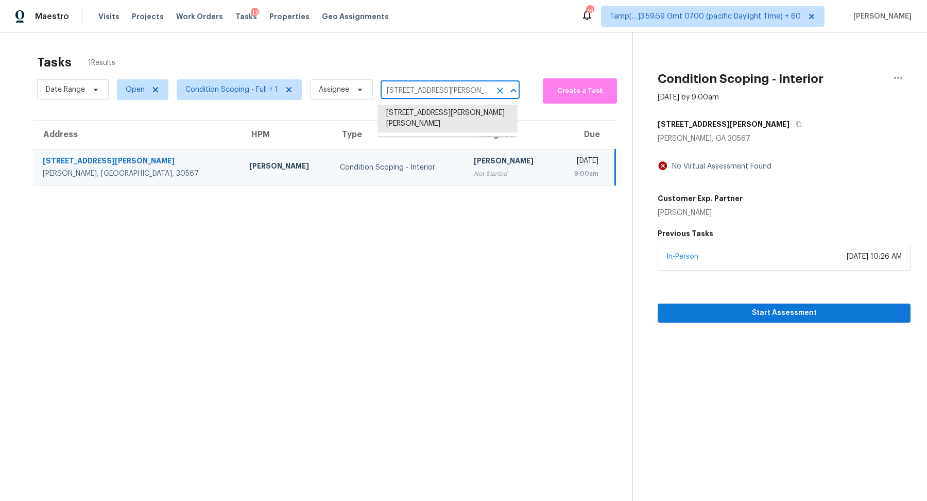
click at [439, 85] on input "[STREET_ADDRESS][PERSON_NAME][PERSON_NAME]" at bounding box center [436, 91] width 110 height 16
paste input "[STREET_ADDRESS]"
type input "[STREET_ADDRESS]"
click at [457, 122] on li "[STREET_ADDRESS]" at bounding box center [447, 113] width 139 height 17
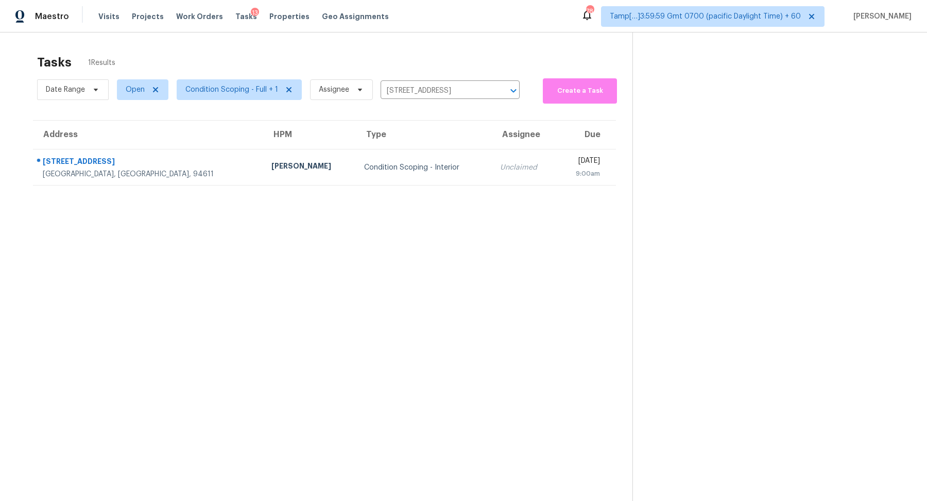
click at [370, 173] on td "Condition Scoping - Interior" at bounding box center [424, 167] width 136 height 36
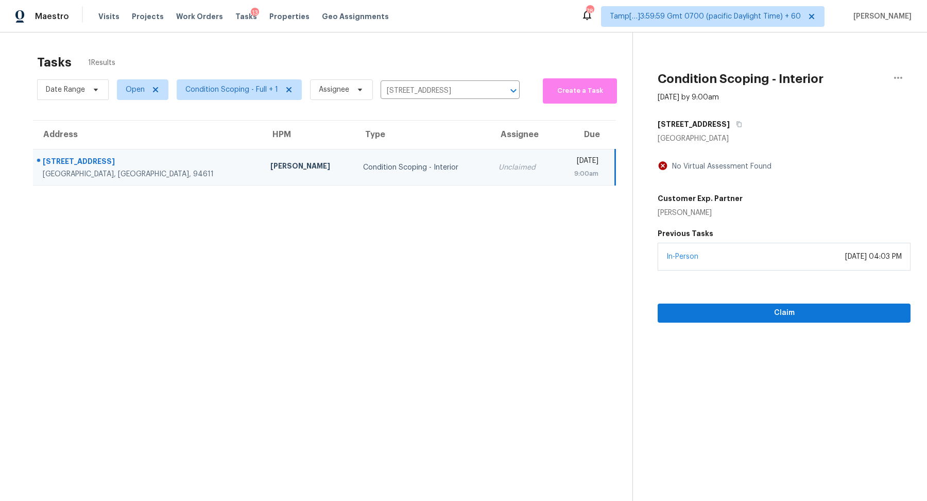
click at [746, 323] on section "Condition Scoping - Interior [DATE] by 9:00am [STREET_ADDRESS] No Virtual Asses…" at bounding box center [771, 282] width 278 height 501
click at [751, 320] on button "Claim" at bounding box center [784, 312] width 253 height 19
click at [391, 88] on input "[STREET_ADDRESS]" at bounding box center [436, 91] width 110 height 16
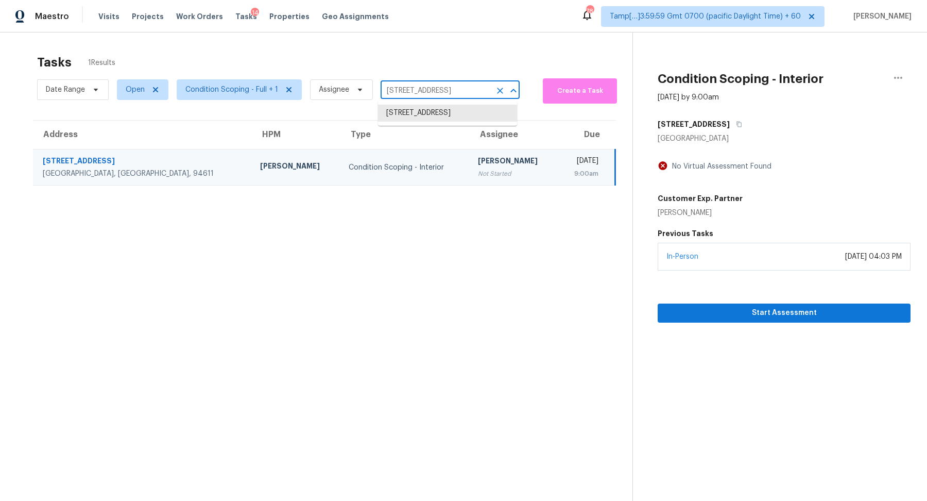
click at [391, 88] on input "[STREET_ADDRESS]" at bounding box center [436, 91] width 110 height 16
paste input "[STREET_ADDRESS][PERSON_NAME]"
type input "[STREET_ADDRESS][PERSON_NAME]"
click at [414, 112] on li "[STREET_ADDRESS][PERSON_NAME]" at bounding box center [447, 113] width 139 height 17
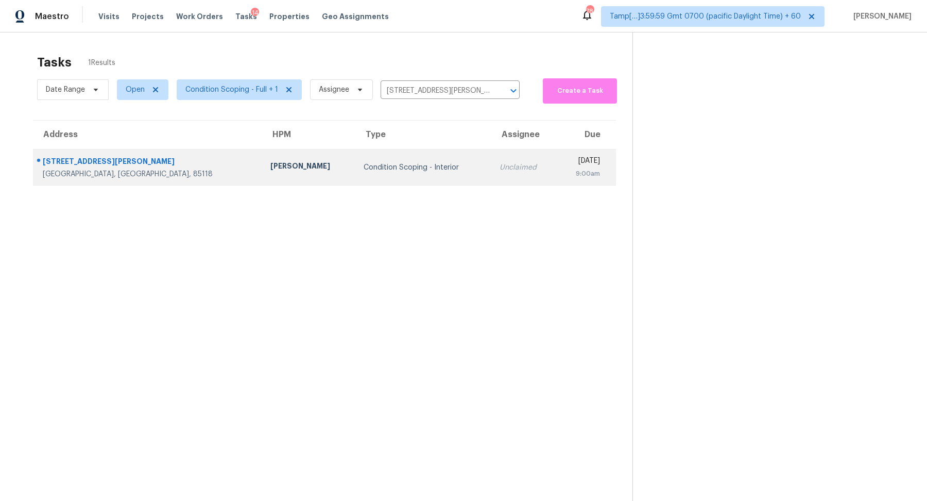
click at [395, 157] on td "Condition Scoping - Interior" at bounding box center [423, 167] width 136 height 36
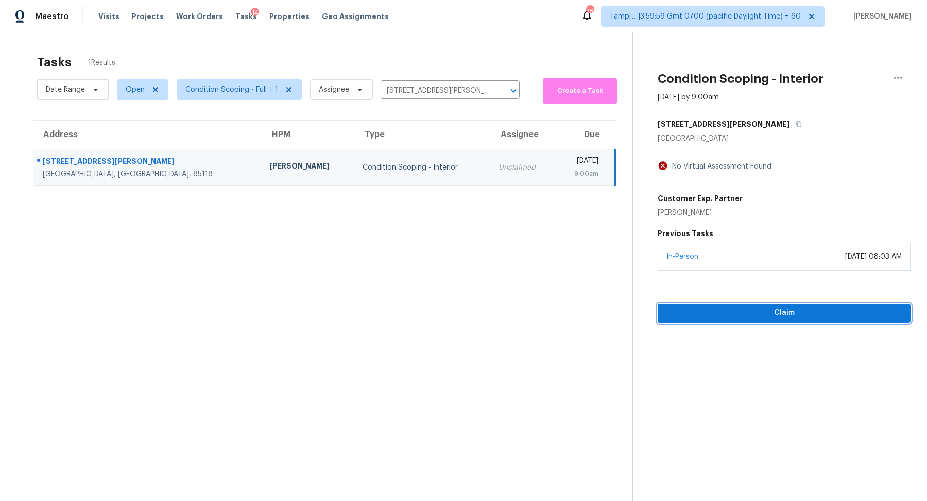
click at [682, 318] on button "Claim" at bounding box center [784, 312] width 253 height 19
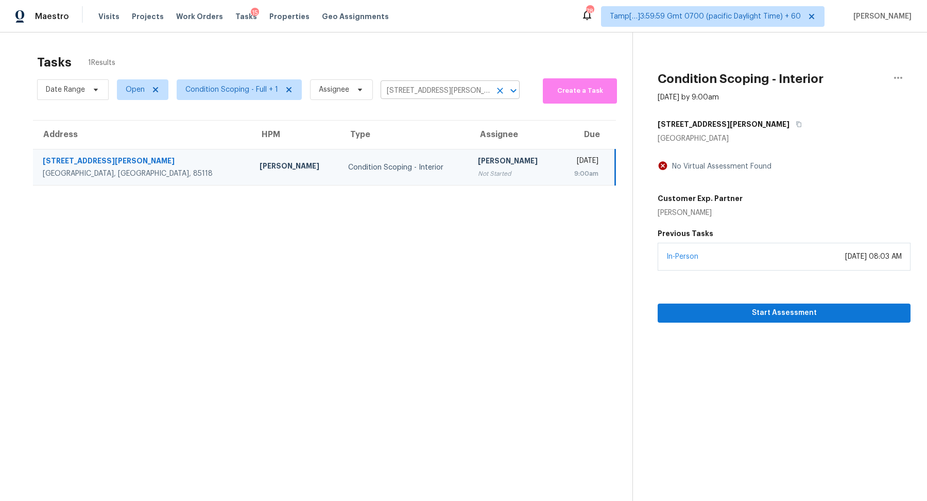
click at [427, 87] on input "[STREET_ADDRESS][PERSON_NAME]" at bounding box center [436, 91] width 110 height 16
paste input "[STREET_ADDRESS]"
type input "[STREET_ADDRESS]"
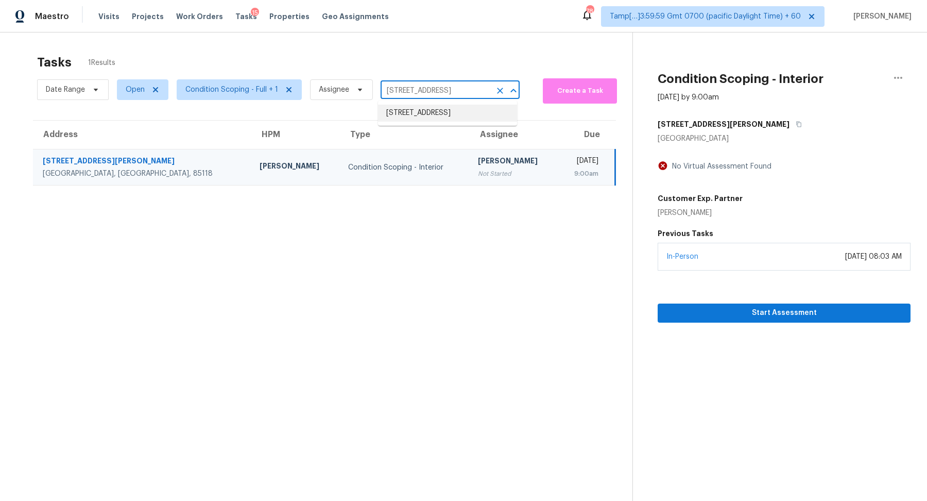
click at [441, 118] on li "[STREET_ADDRESS]" at bounding box center [447, 113] width 139 height 17
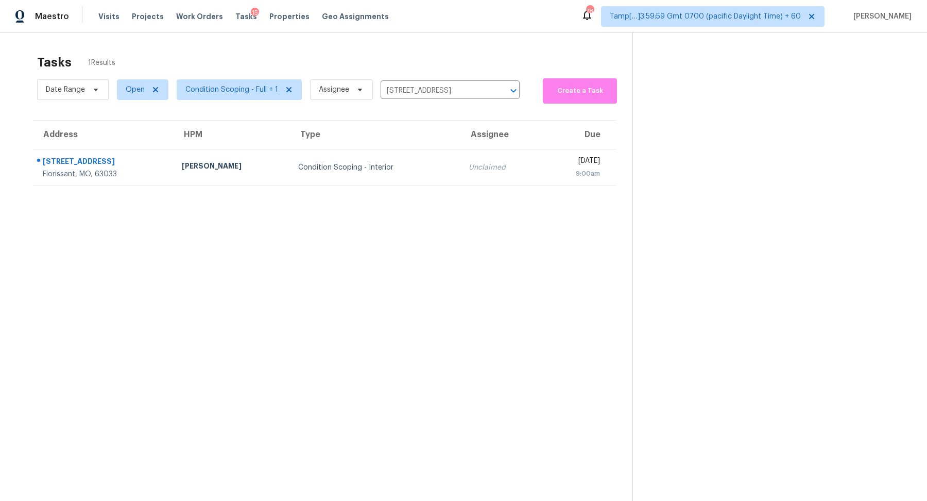
click at [410, 166] on td "Condition Scoping - Interior" at bounding box center [375, 167] width 170 height 36
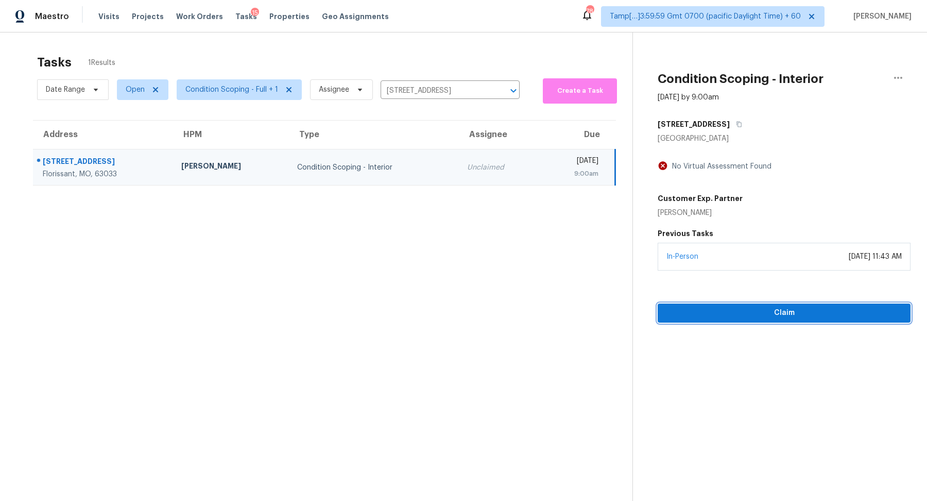
click at [704, 307] on span "Claim" at bounding box center [784, 312] width 236 height 13
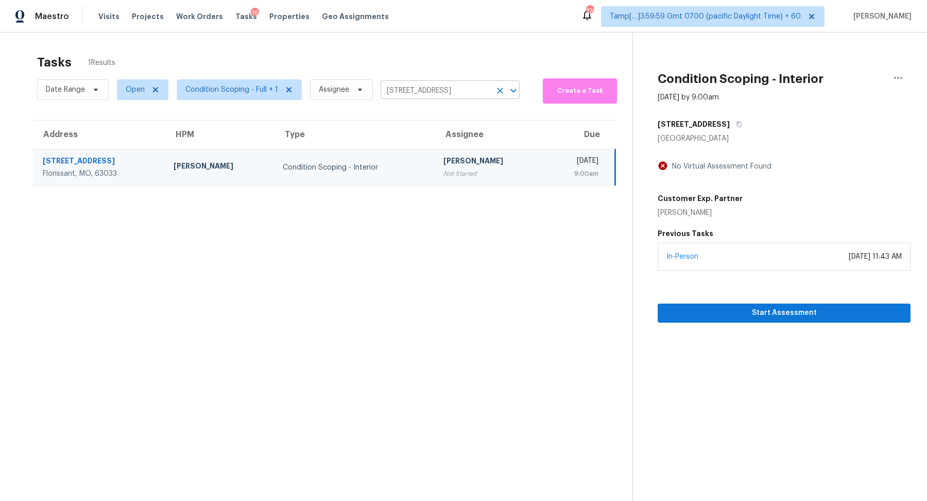
click at [445, 87] on input "[STREET_ADDRESS]" at bounding box center [436, 91] width 110 height 16
paste input "[STREET_ADDRESS]"
type input "[STREET_ADDRESS]"
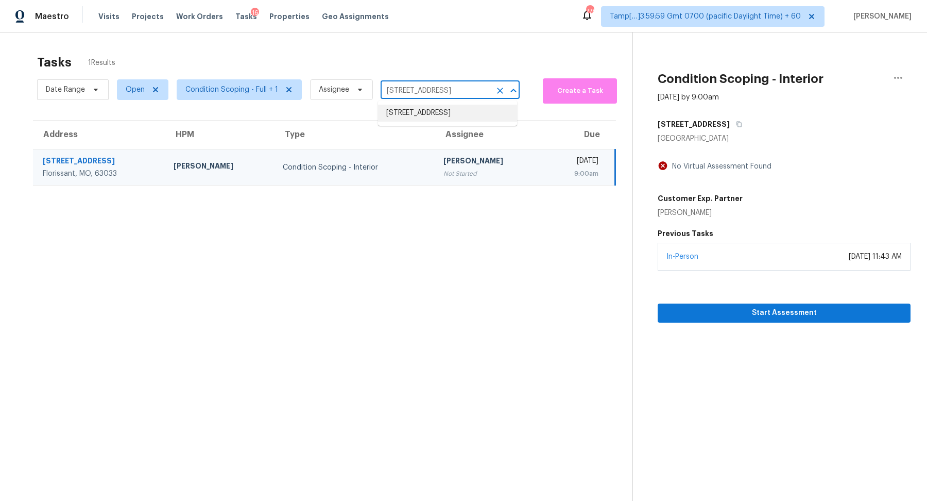
click at [431, 116] on li "[STREET_ADDRESS]" at bounding box center [447, 113] width 139 height 17
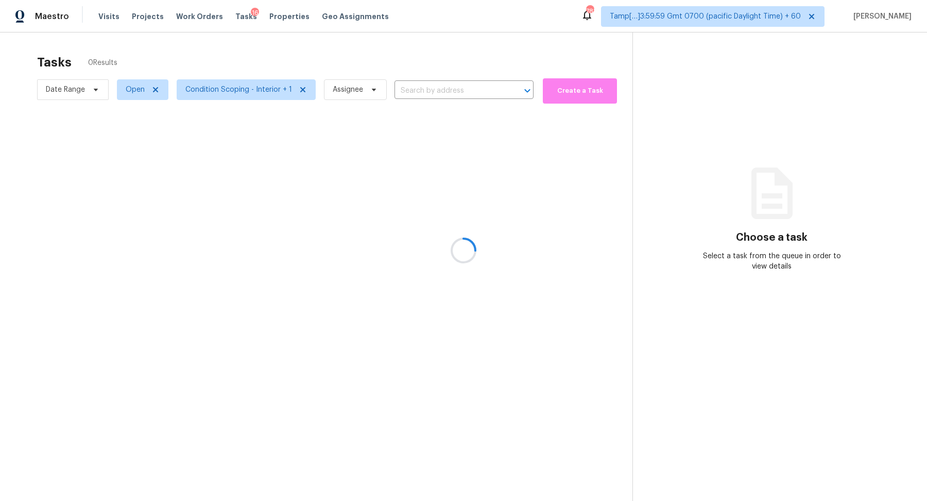
click at [412, 87] on div at bounding box center [463, 250] width 927 height 501
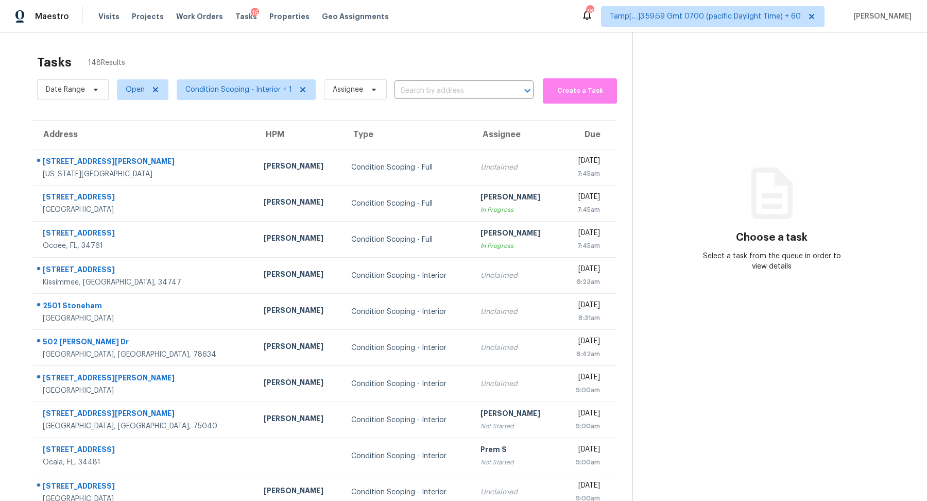
click at [421, 88] on input "text" at bounding box center [449, 91] width 110 height 16
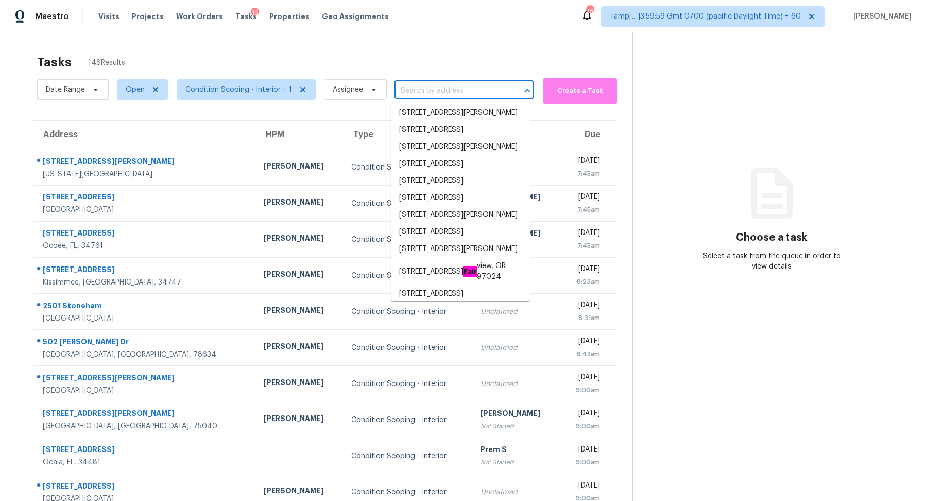
paste input "[STREET_ADDRESS]"
type input "[STREET_ADDRESS]"
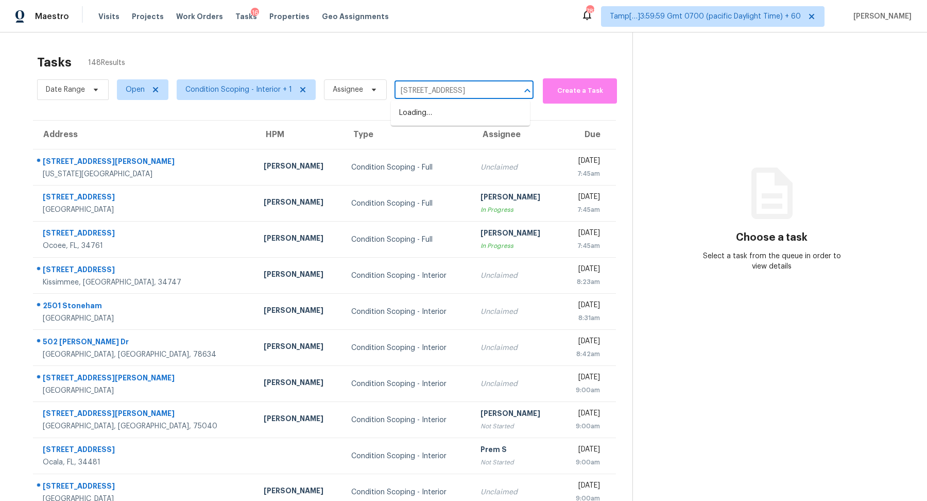
scroll to position [0, 51]
click at [443, 112] on li "[STREET_ADDRESS]" at bounding box center [460, 113] width 139 height 17
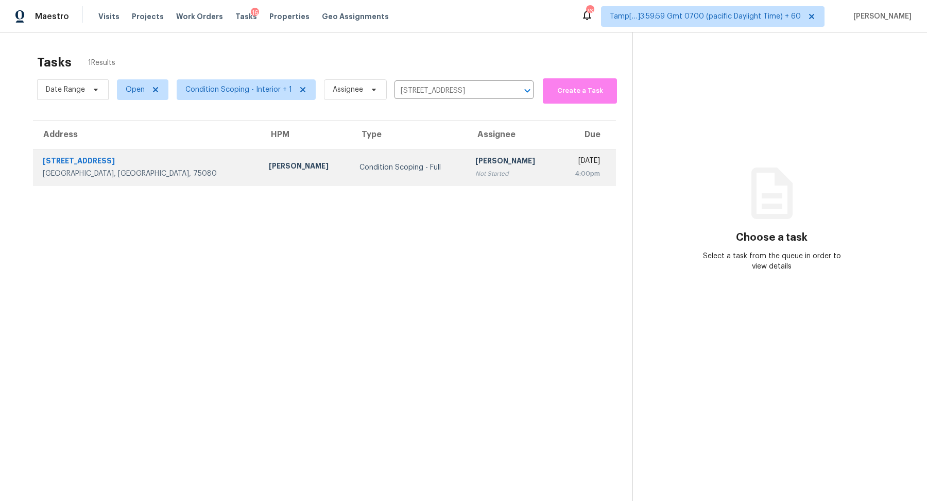
click at [385, 173] on td "Condition Scoping - Full" at bounding box center [409, 167] width 116 height 36
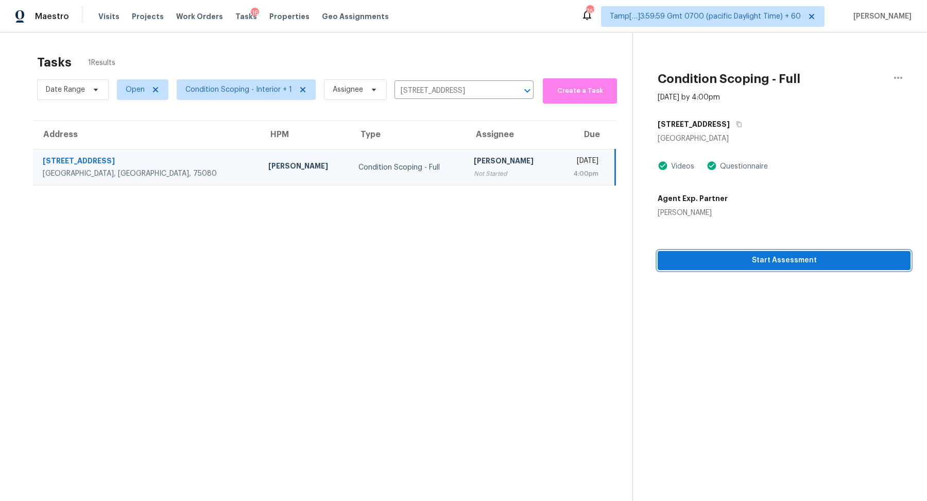
click at [705, 260] on span "Start Assessment" at bounding box center [784, 260] width 236 height 13
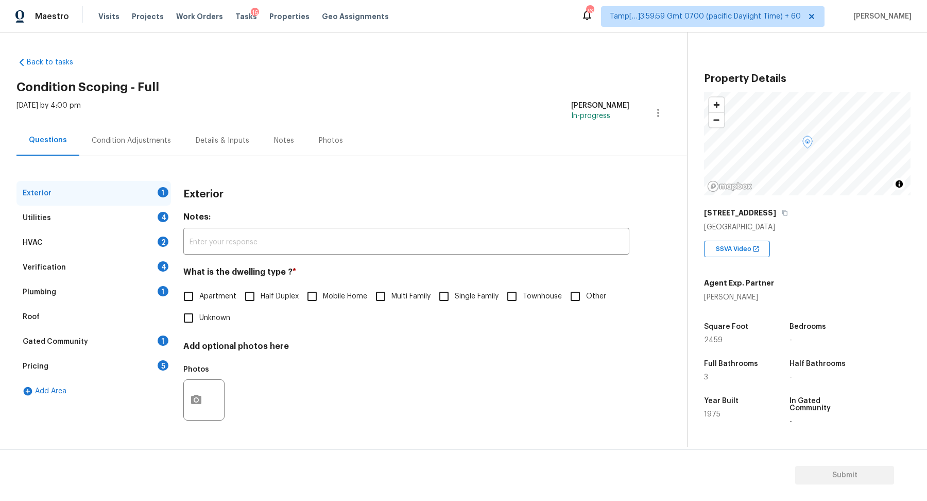
click at [484, 291] on span "Single Family" at bounding box center [477, 296] width 44 height 11
click at [455, 291] on input "Single Family" at bounding box center [444, 296] width 22 height 22
checkbox input "true"
click at [143, 217] on div "Utilities 4" at bounding box center [93, 217] width 154 height 25
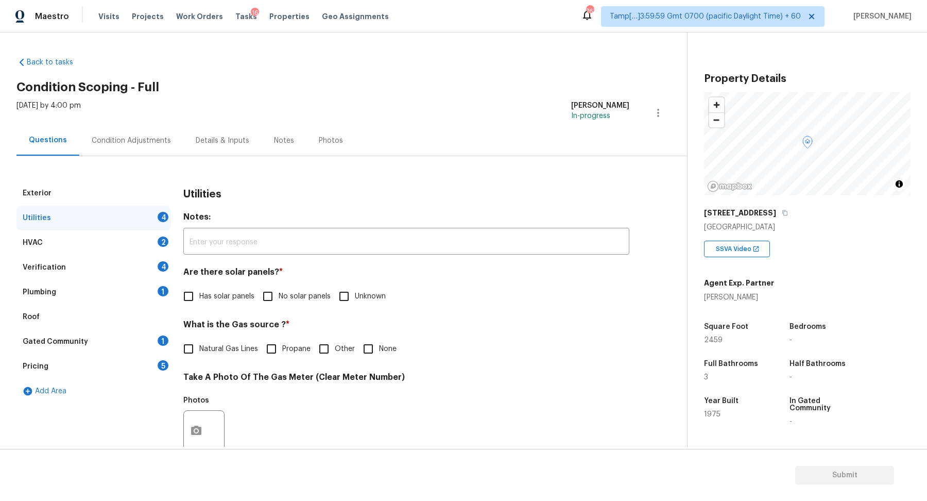
click at [290, 295] on span "No solar panels" at bounding box center [305, 296] width 52 height 11
click at [279, 295] on input "No solar panels" at bounding box center [268, 296] width 22 height 22
checkbox input "true"
click at [213, 352] on span "Natural Gas Lines" at bounding box center [228, 350] width 59 height 11
click at [199, 352] on input "Natural Gas Lines" at bounding box center [189, 350] width 22 height 22
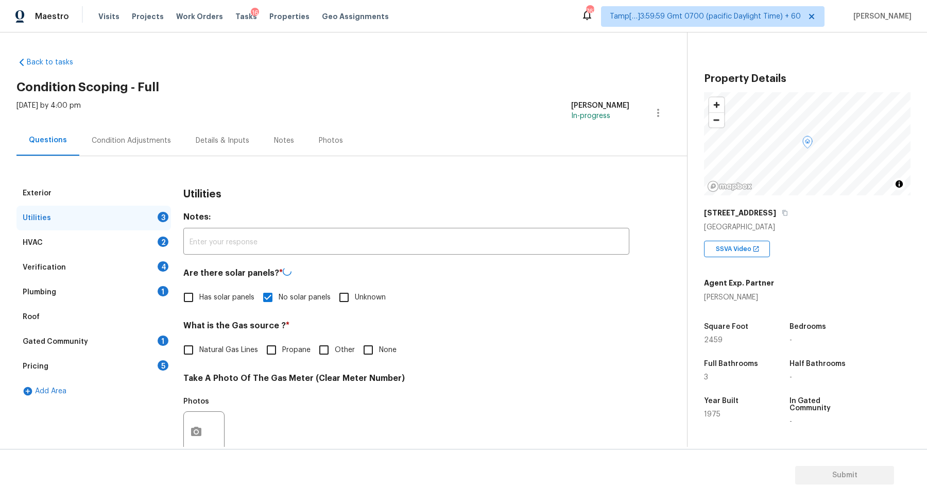
checkbox input "true"
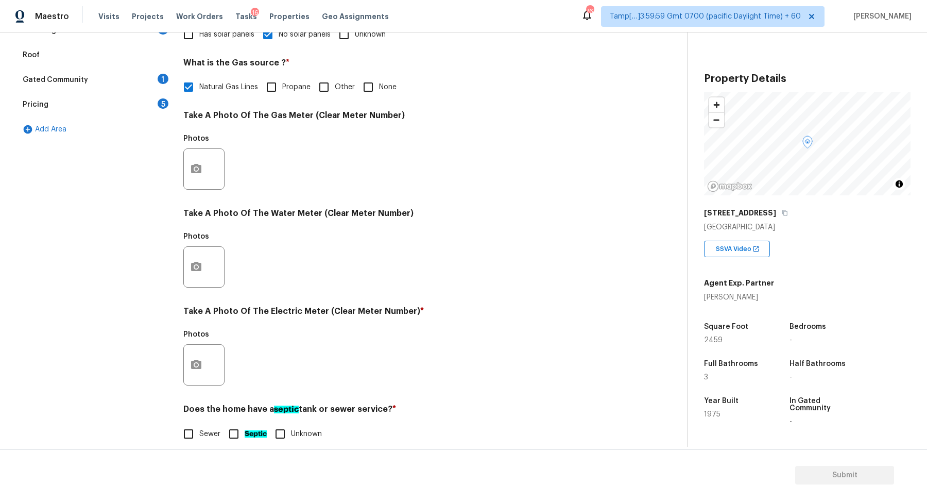
scroll to position [274, 0]
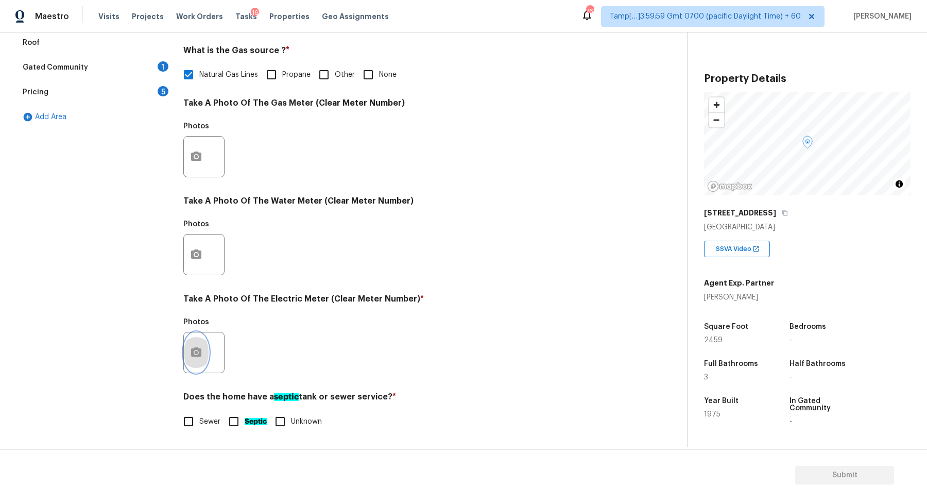
click at [191, 357] on icon "button" at bounding box center [196, 352] width 12 height 12
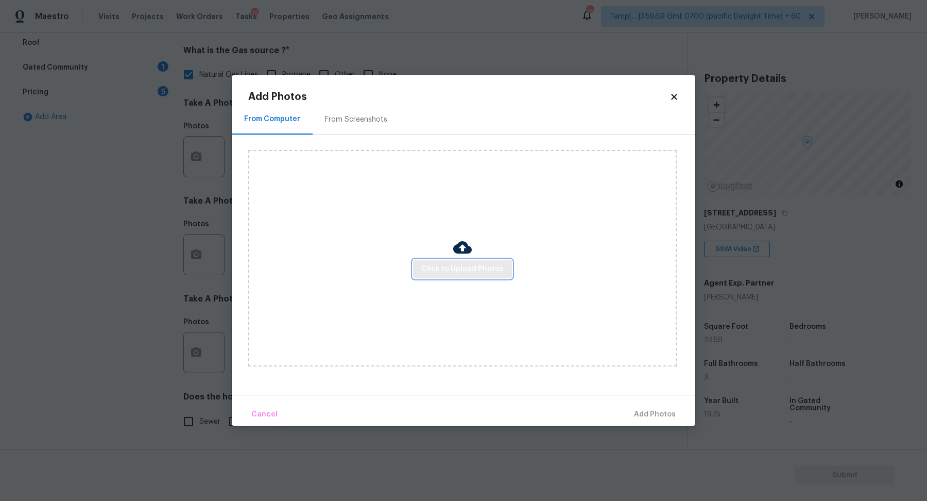
click at [485, 266] on span "Click to Upload Photos" at bounding box center [462, 269] width 82 height 13
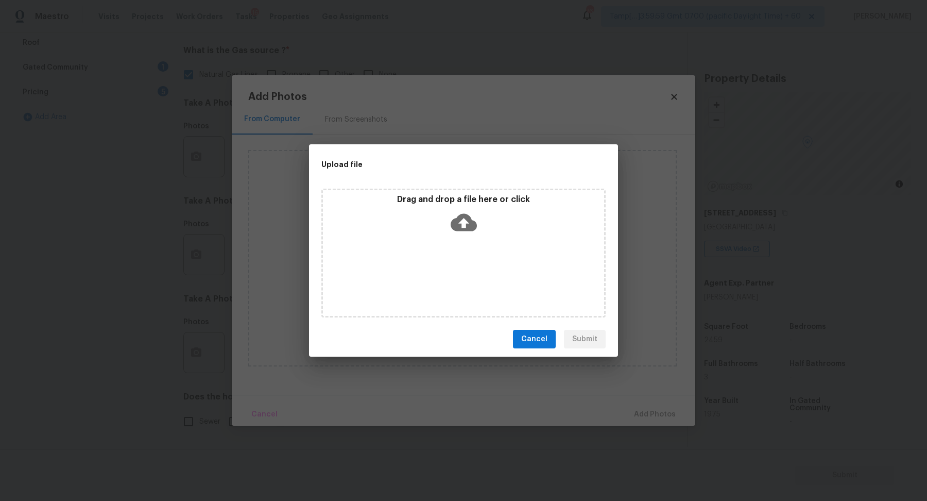
click at [483, 254] on div "Drag and drop a file here or click" at bounding box center [463, 252] width 284 height 129
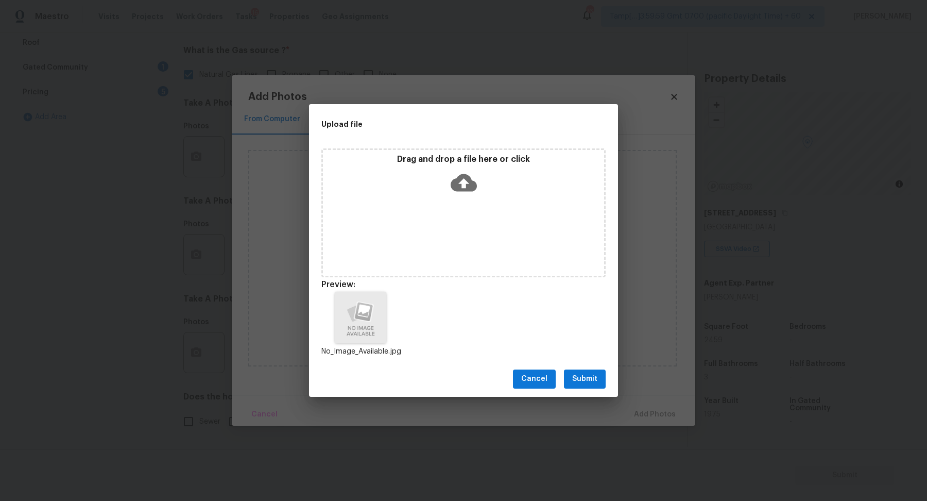
click at [593, 369] on div "Cancel Submit" at bounding box center [463, 379] width 309 height 36
click at [593, 378] on span "Submit" at bounding box center [584, 378] width 25 height 13
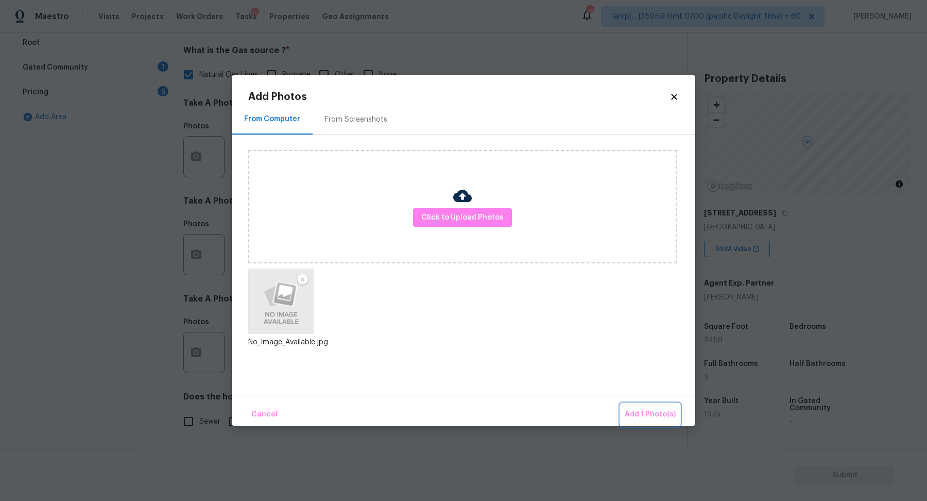
click at [647, 410] on span "Add 1 Photo(s)" at bounding box center [650, 414] width 51 height 13
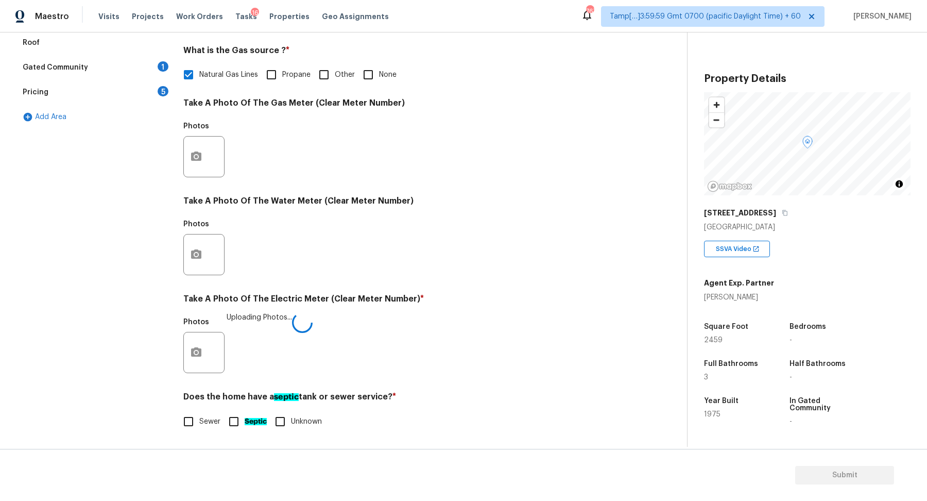
click at [202, 409] on div "Does the home have a septic tank or sewer service? * Sewer Septic Unknown" at bounding box center [406, 411] width 446 height 41
click at [201, 416] on span "Sewer" at bounding box center [209, 421] width 21 height 11
click at [199, 415] on input "Sewer" at bounding box center [189, 421] width 22 height 22
checkbox input "true"
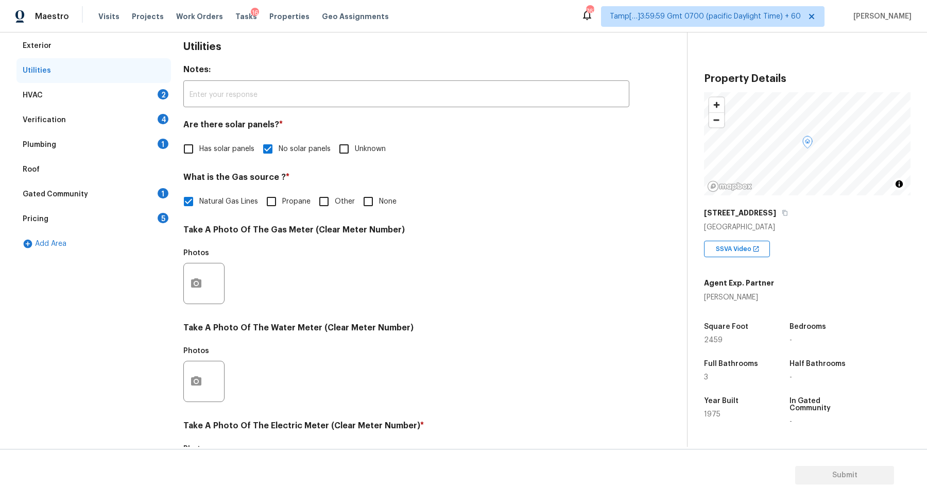
click at [143, 98] on div "HVAC 2" at bounding box center [93, 95] width 154 height 25
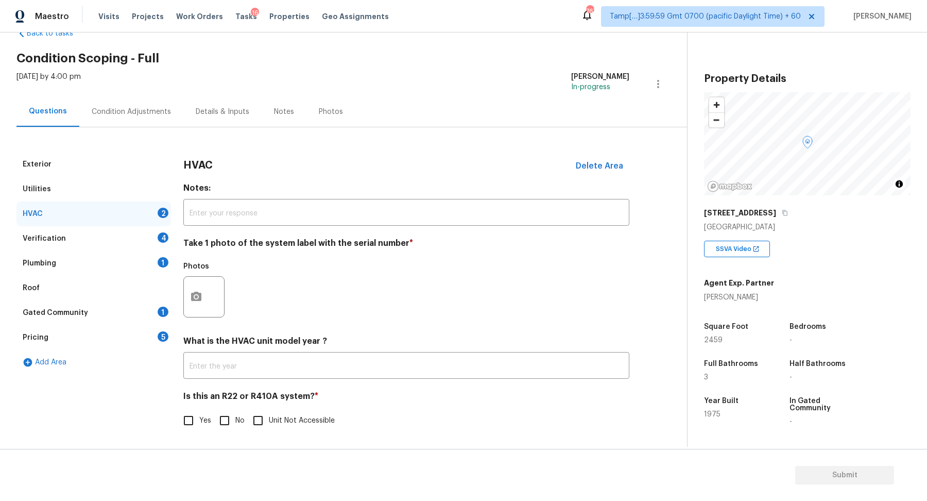
scroll to position [28, 0]
click at [193, 301] on icon "button" at bounding box center [196, 297] width 12 height 12
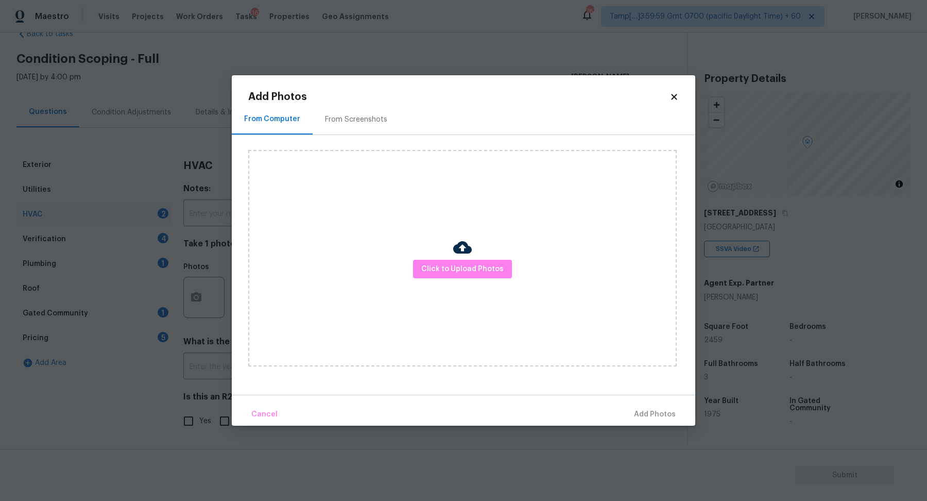
click at [444, 282] on div "Click to Upload Photos" at bounding box center [462, 258] width 428 height 216
click at [449, 276] on button "Click to Upload Photos" at bounding box center [462, 269] width 99 height 19
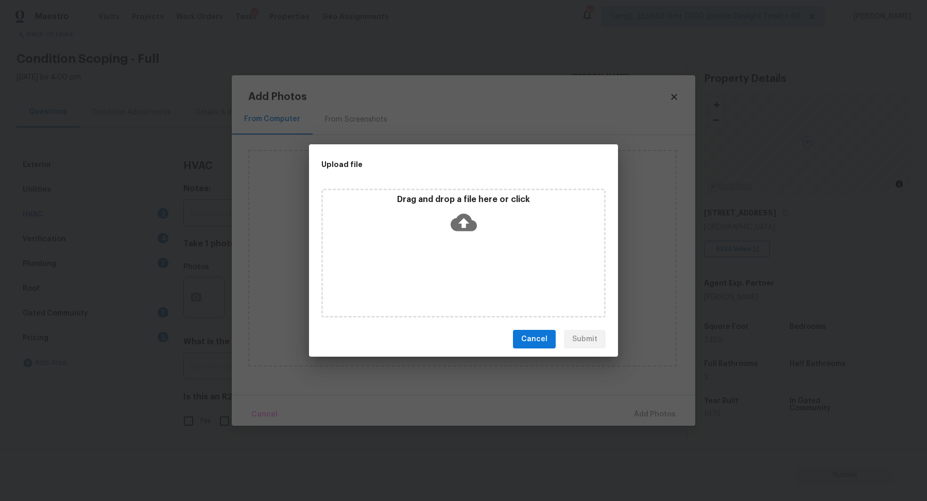
click at [488, 246] on div "Drag and drop a file here or click" at bounding box center [463, 252] width 284 height 129
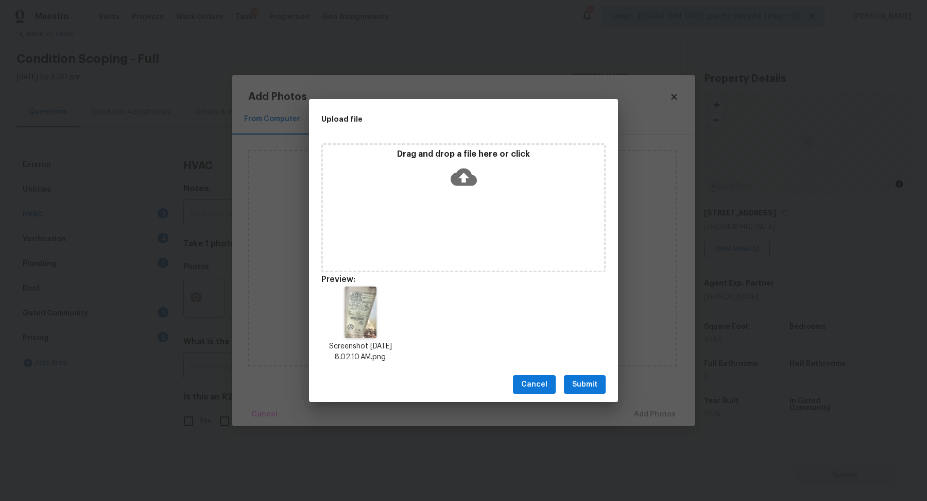
click at [595, 391] on button "Submit" at bounding box center [585, 384] width 42 height 19
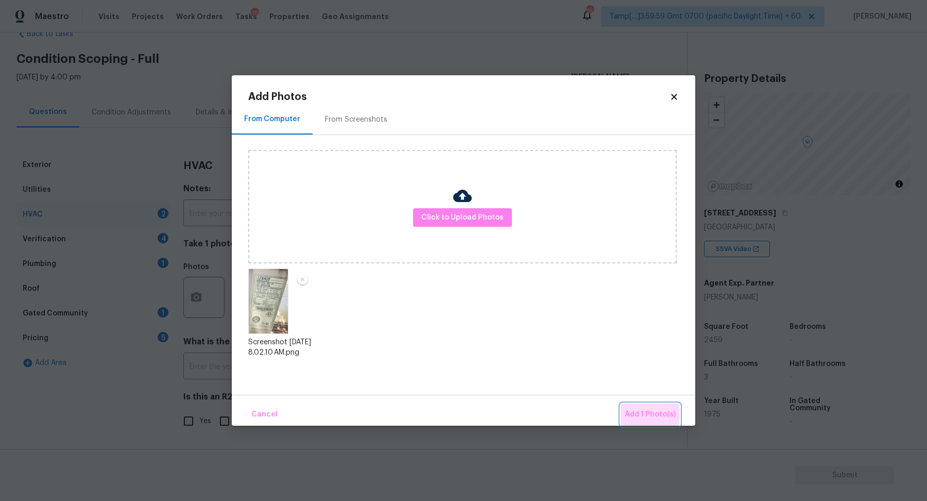
click at [630, 414] on span "Add 1 Photo(s)" at bounding box center [650, 414] width 51 height 13
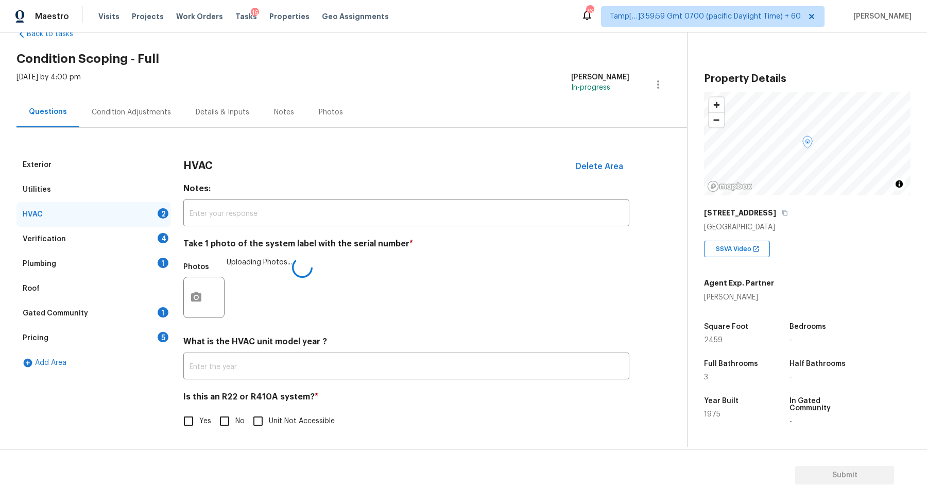
click at [243, 416] on span "No" at bounding box center [239, 421] width 9 height 11
click at [235, 415] on input "No" at bounding box center [225, 421] width 22 height 22
checkbox input "true"
click at [134, 239] on div "Verification 4" at bounding box center [93, 239] width 154 height 25
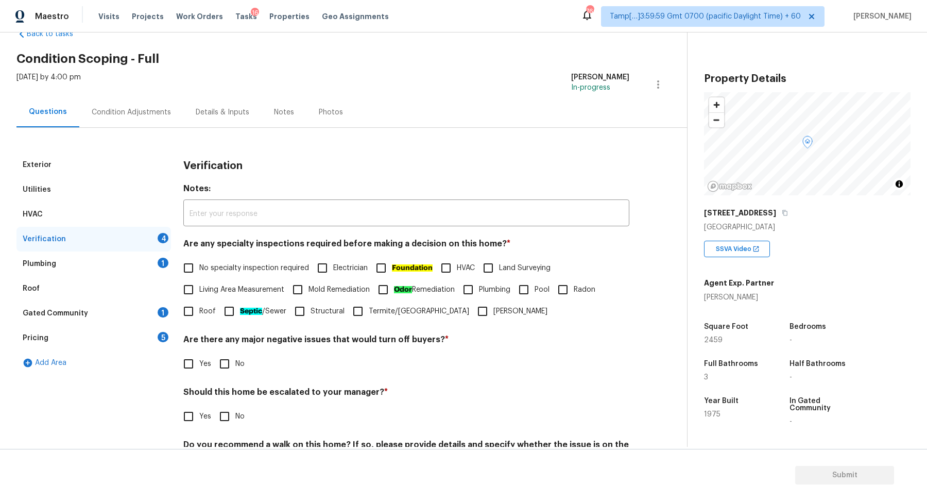
click at [206, 274] on label "No specialty inspection required" at bounding box center [243, 268] width 131 height 22
click at [199, 274] on input "No specialty inspection required" at bounding box center [189, 268] width 22 height 22
checkbox input "true"
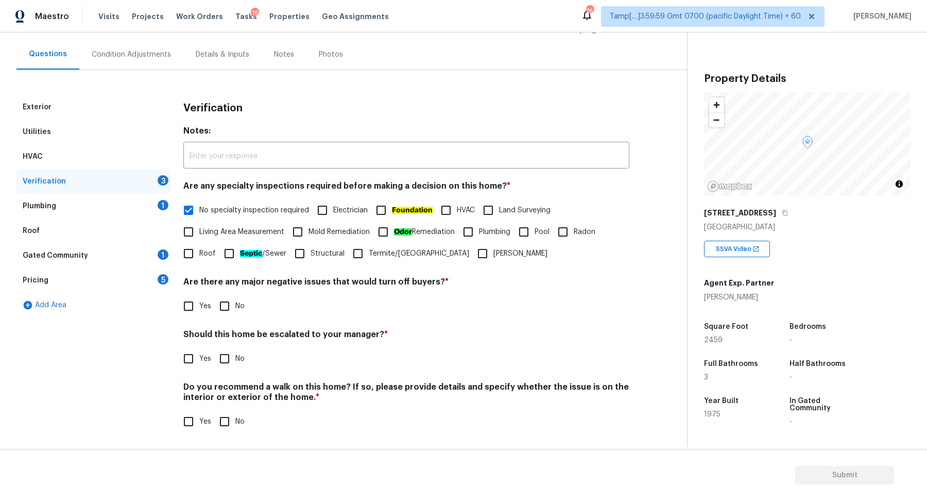
click at [236, 277] on h4 "Are there any major negative issues that would turn off buyers? *" at bounding box center [406, 284] width 446 height 14
click at [235, 307] on span "No" at bounding box center [239, 306] width 9 height 11
click at [235, 307] on input "No" at bounding box center [225, 306] width 22 height 22
checkbox input "true"
click at [199, 350] on label "Yes" at bounding box center [194, 360] width 33 height 22
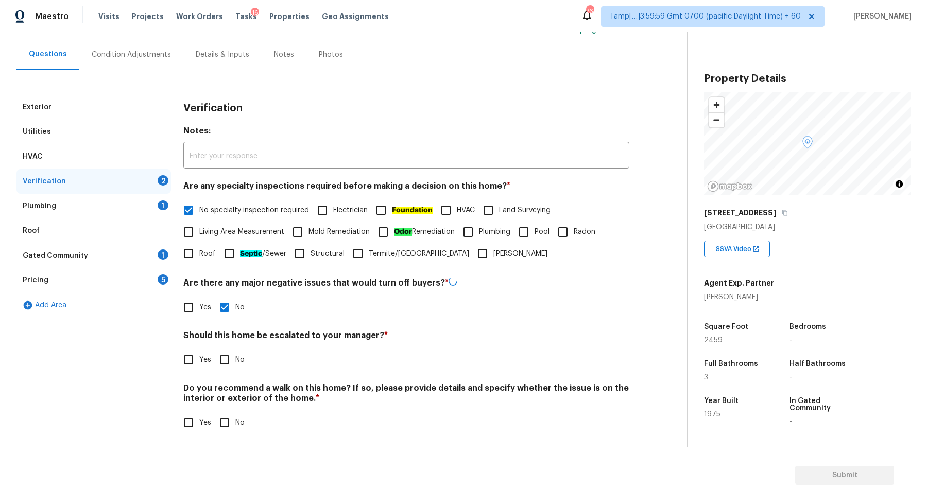
click at [199, 350] on input "Yes" at bounding box center [189, 360] width 22 height 22
checkbox input "true"
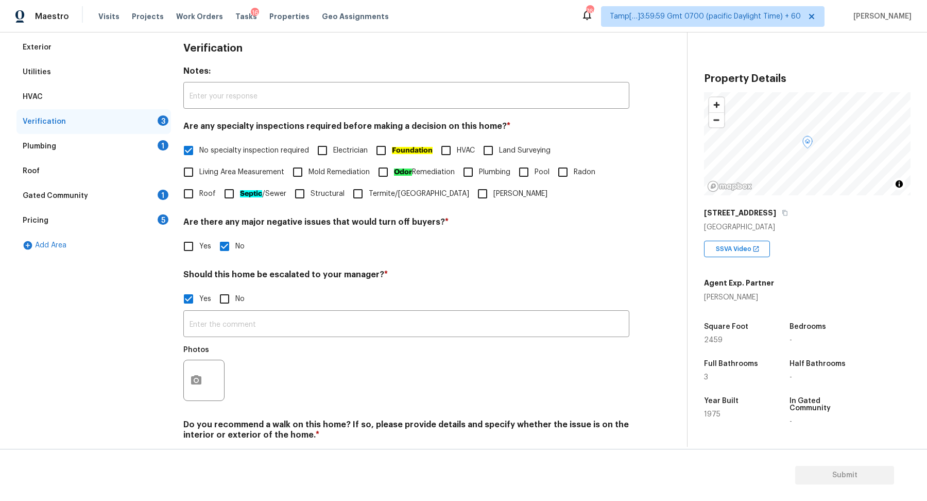
scroll to position [183, 0]
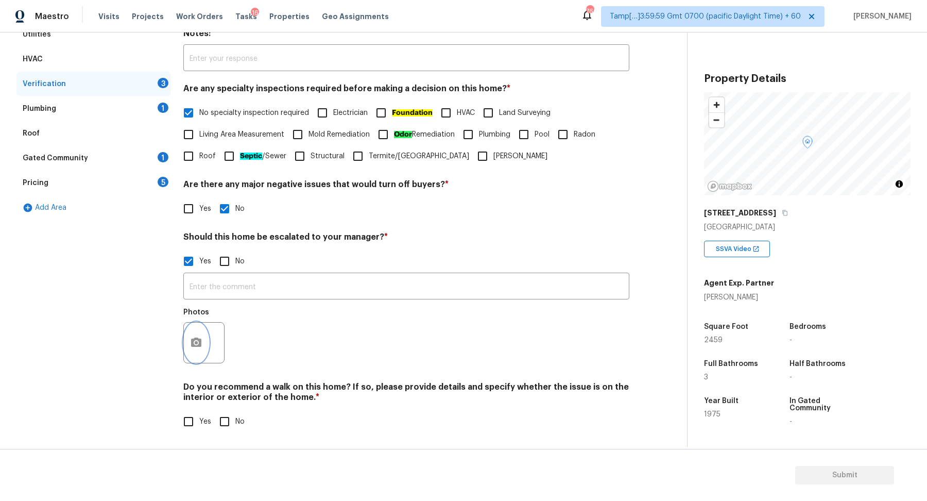
click at [196, 339] on icon "button" at bounding box center [196, 342] width 12 height 12
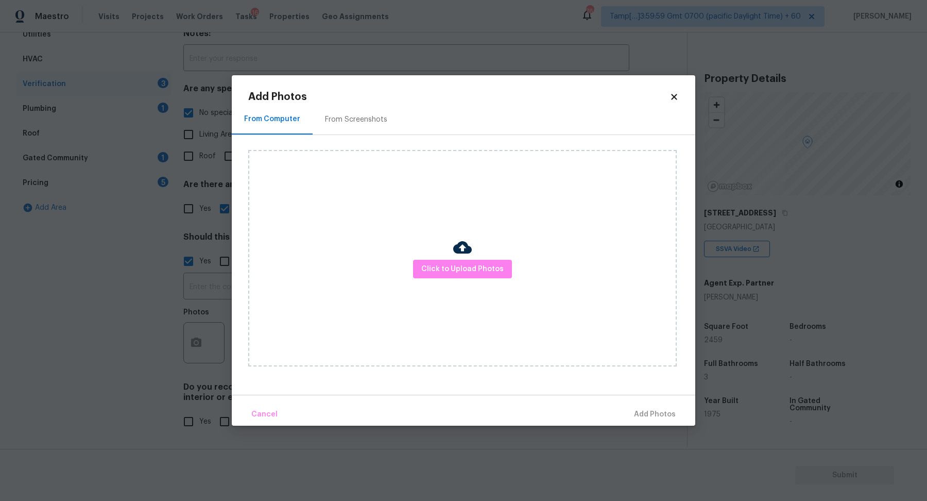
click at [456, 258] on div at bounding box center [462, 249] width 19 height 22
click at [456, 260] on button "Click to Upload Photos" at bounding box center [462, 269] width 99 height 19
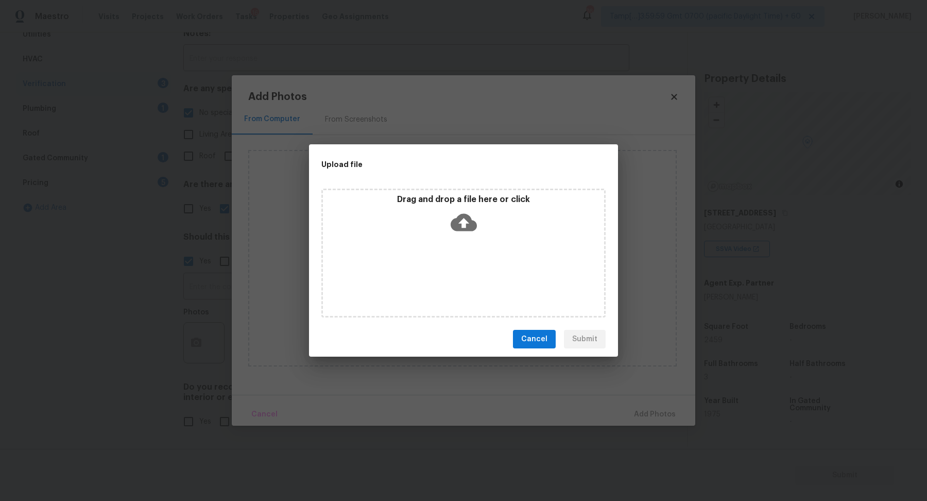
click at [482, 239] on div "Drag and drop a file here or click" at bounding box center [463, 252] width 284 height 129
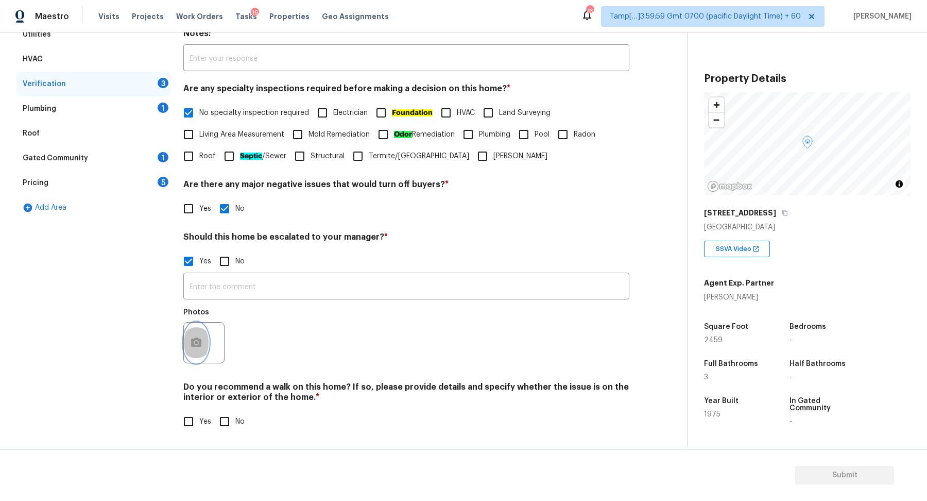
click at [203, 341] on button "button" at bounding box center [196, 342] width 25 height 40
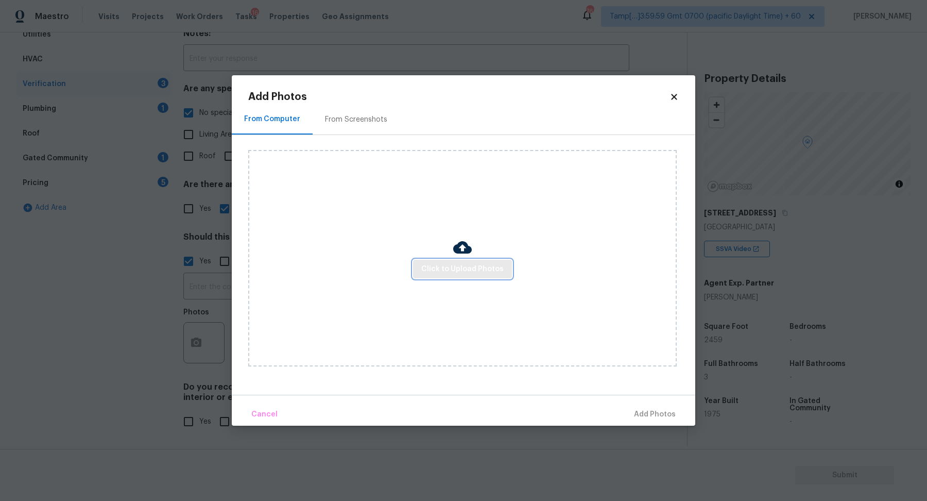
click at [466, 270] on span "Click to Upload Photos" at bounding box center [462, 269] width 82 height 13
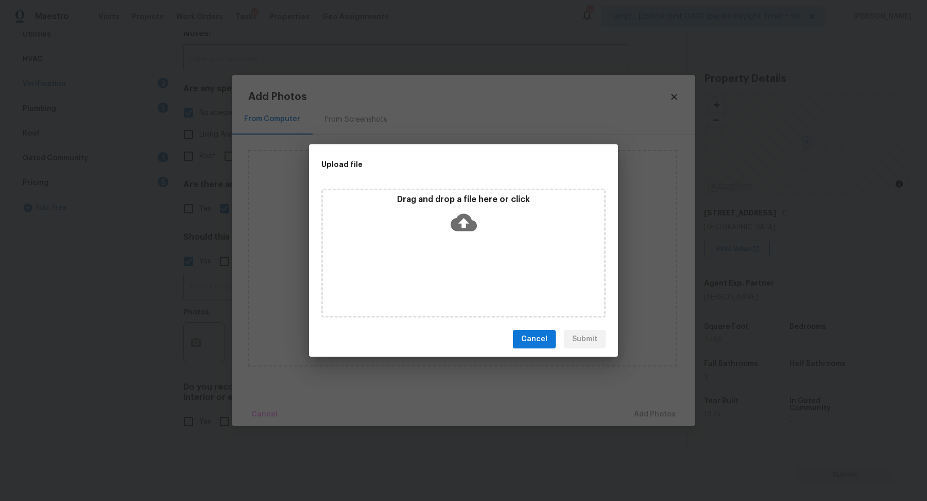
click at [476, 234] on icon at bounding box center [464, 222] width 26 height 26
